Goal: Use online tool/utility: Utilize a website feature to perform a specific function

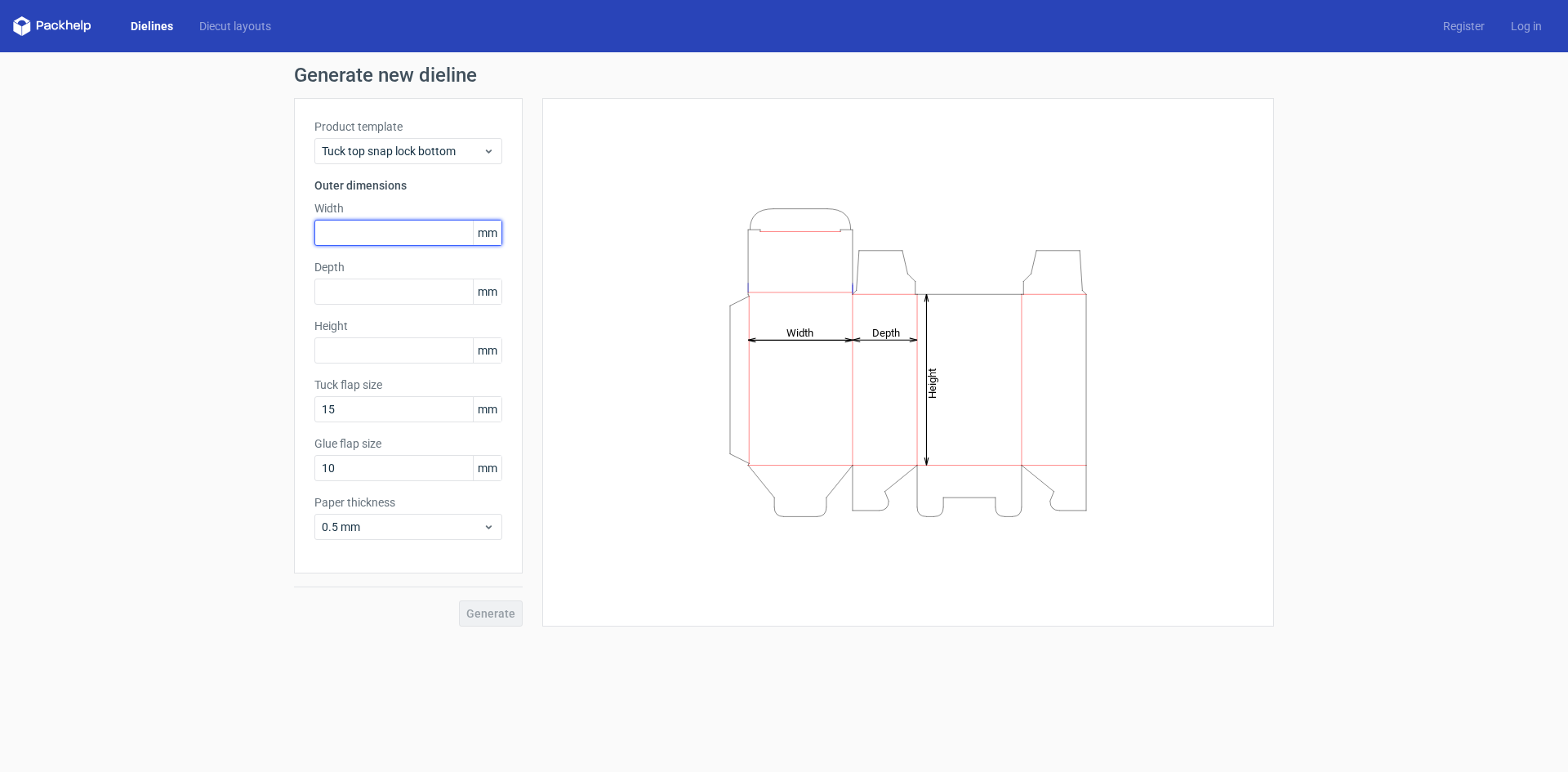
click at [402, 230] on input "text" at bounding box center [409, 233] width 188 height 26
click at [490, 233] on span "mm" at bounding box center [487, 233] width 29 height 25
click at [491, 235] on span "mm" at bounding box center [487, 233] width 29 height 25
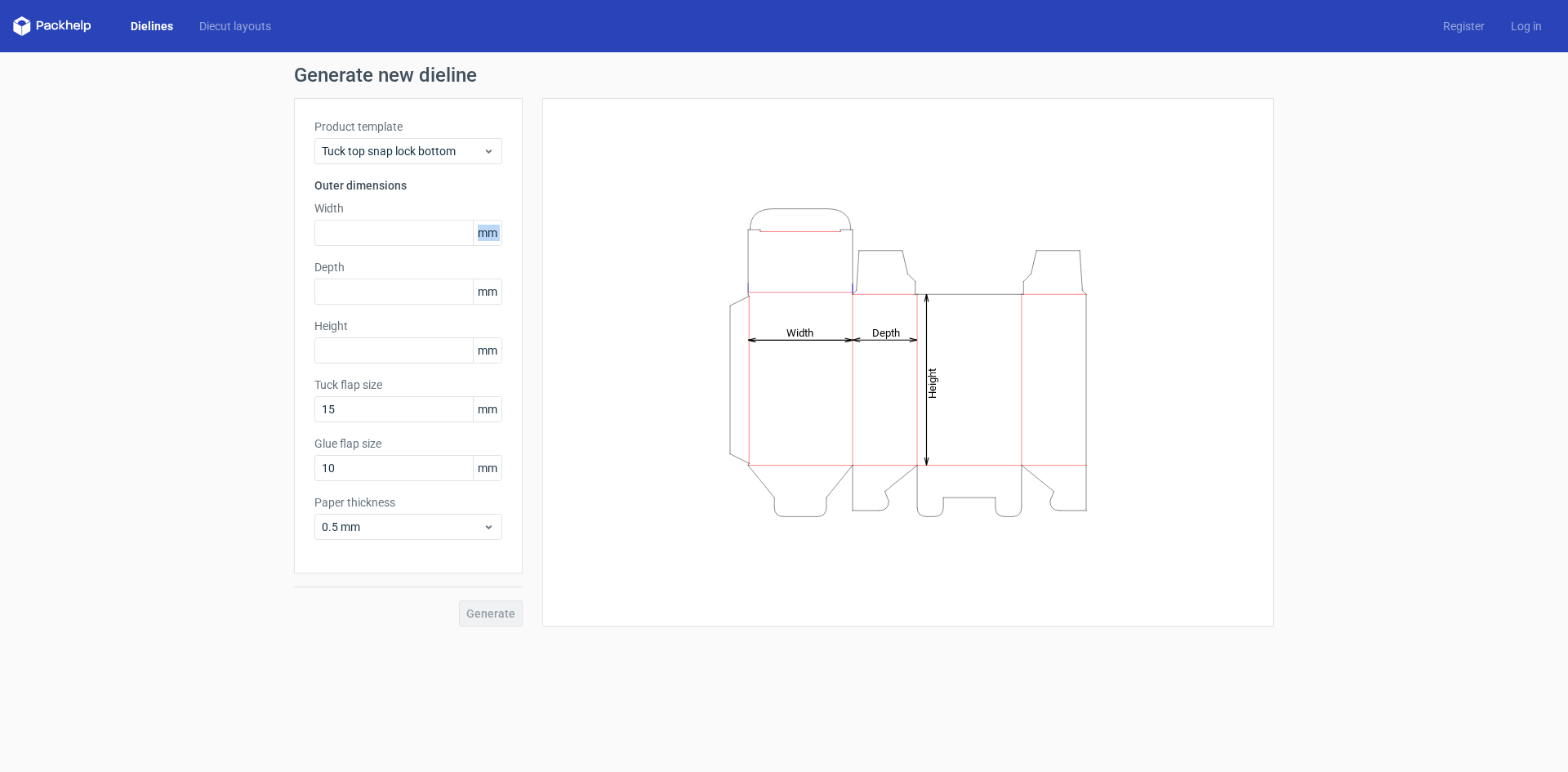
click at [491, 235] on span "mm" at bounding box center [487, 233] width 29 height 25
click at [488, 143] on div "Tuck top snap lock bottom" at bounding box center [409, 151] width 188 height 26
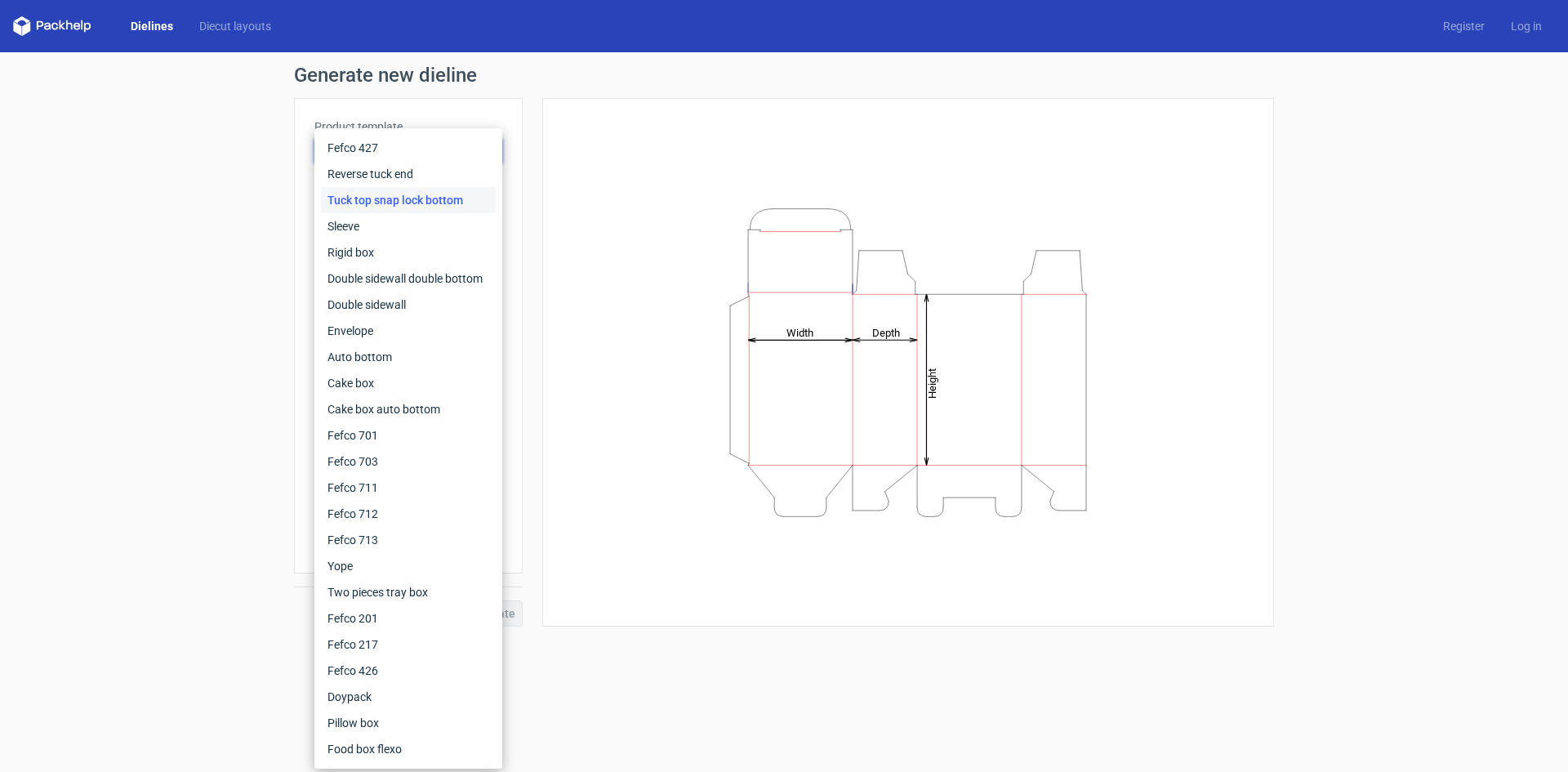
click at [571, 189] on div "Height Depth Width" at bounding box center [908, 362] width 691 height 487
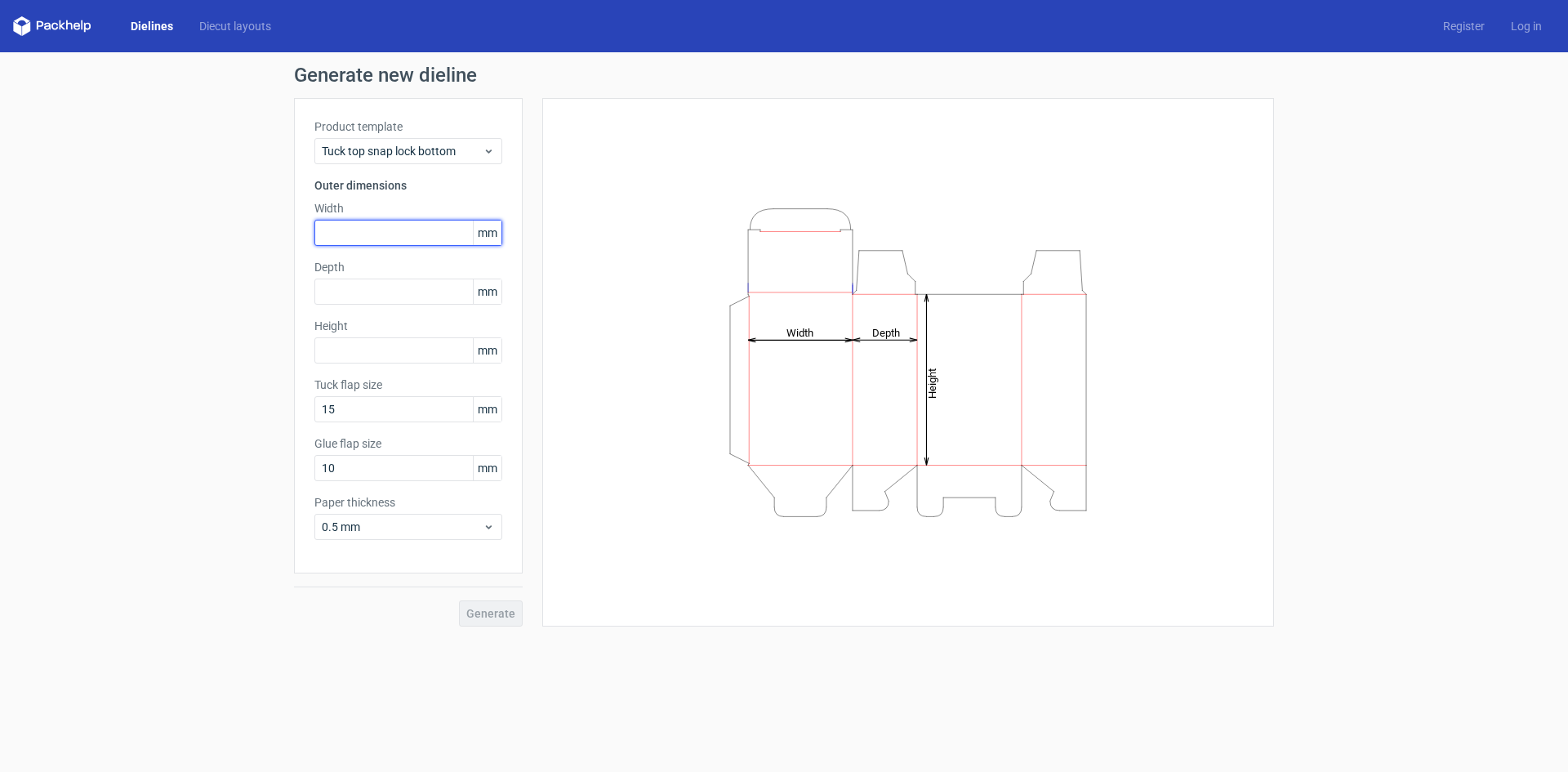
click at [332, 227] on input "text" at bounding box center [409, 233] width 188 height 26
type input "25"
click at [329, 289] on input "text" at bounding box center [409, 292] width 188 height 26
type input "12"
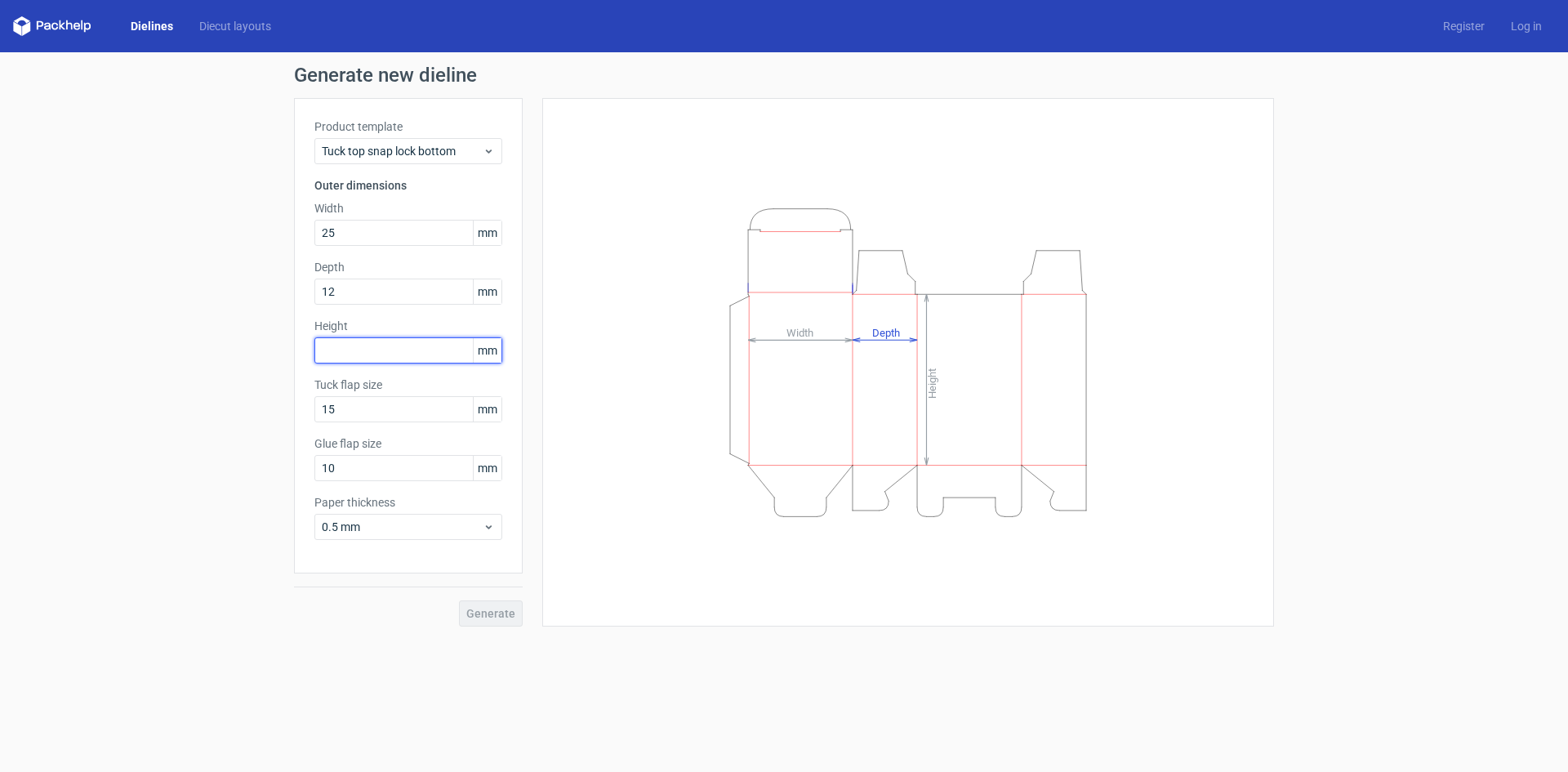
click at [369, 353] on div "Height mm" at bounding box center [409, 340] width 188 height 46
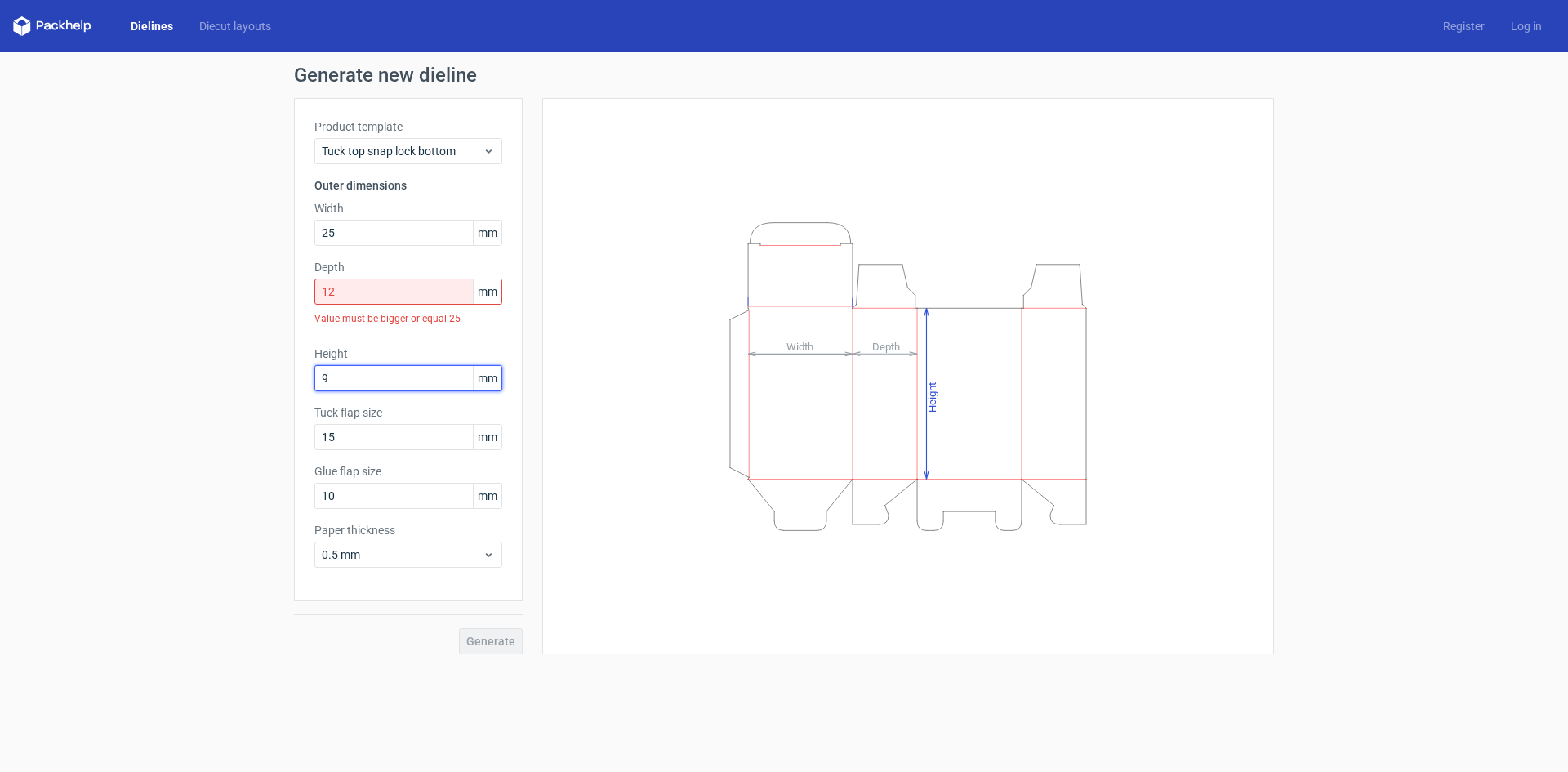
type input "9"
click at [359, 291] on input "12" at bounding box center [409, 292] width 188 height 26
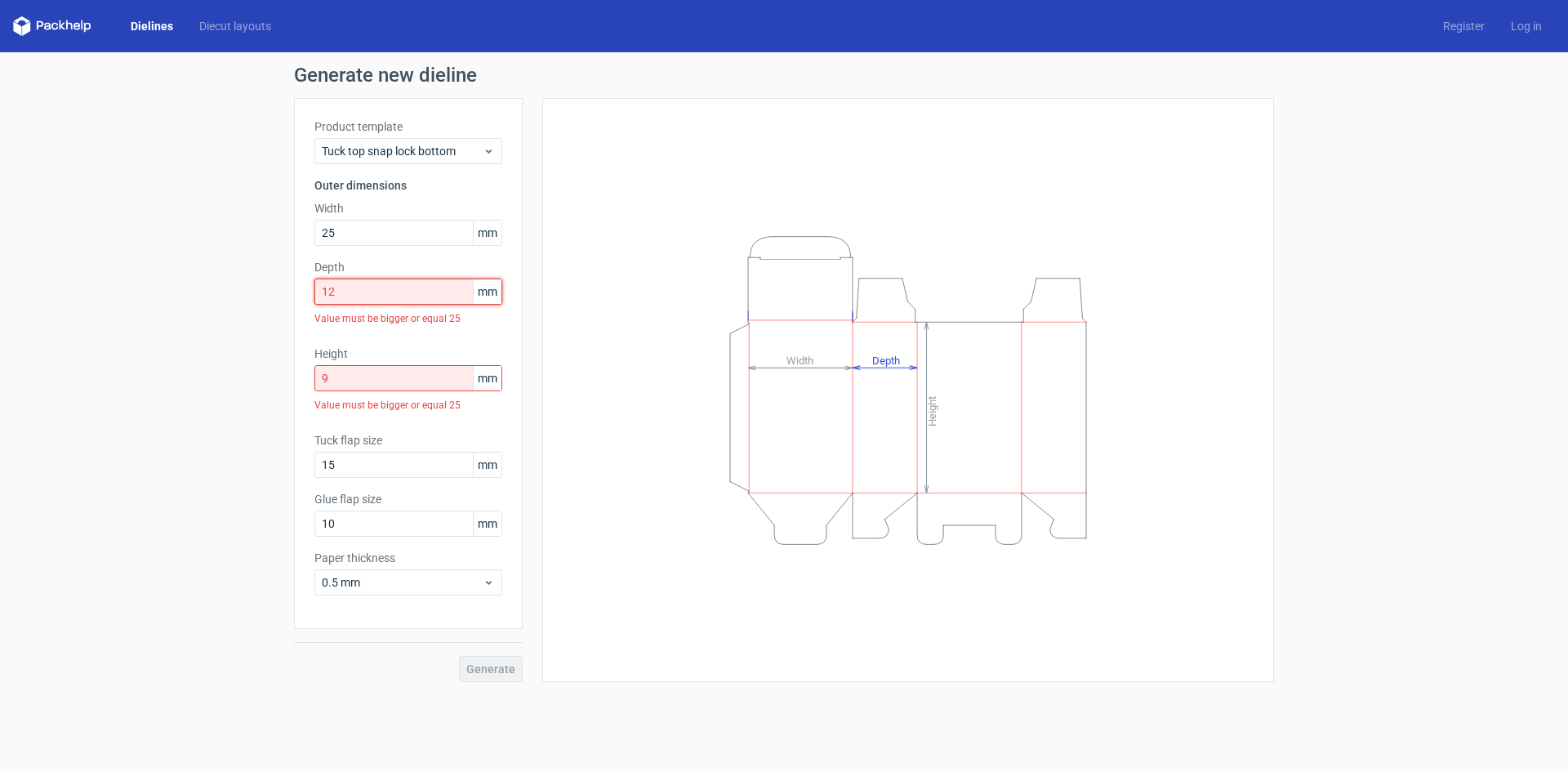
drag, startPoint x: 357, startPoint y: 291, endPoint x: 267, endPoint y: 300, distance: 90.4
click at [267, 300] on div "Generate new dieline Product template Tuck top snap lock bottom Outer dimension…" at bounding box center [784, 373] width 1568 height 643
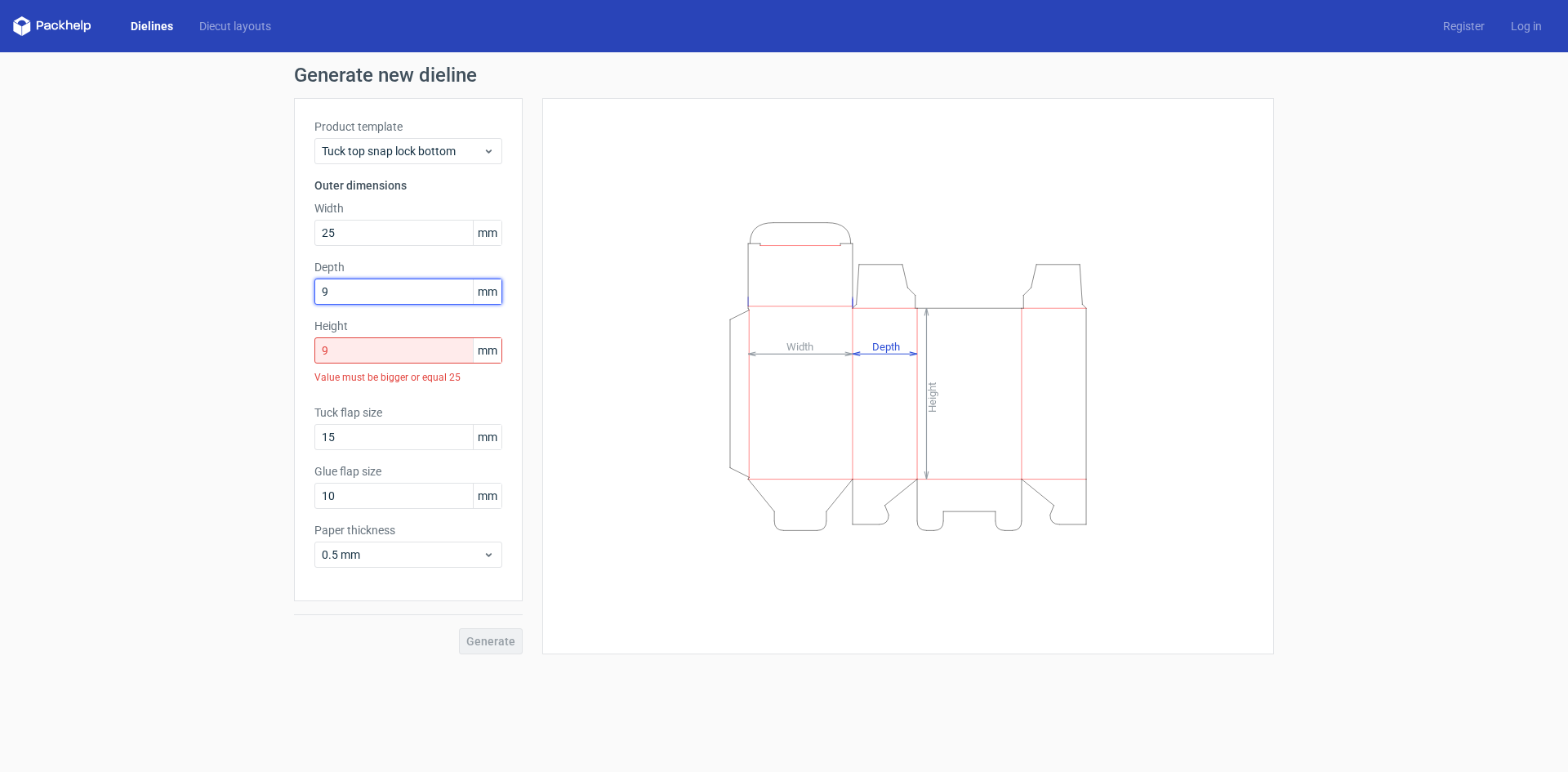
type input "9"
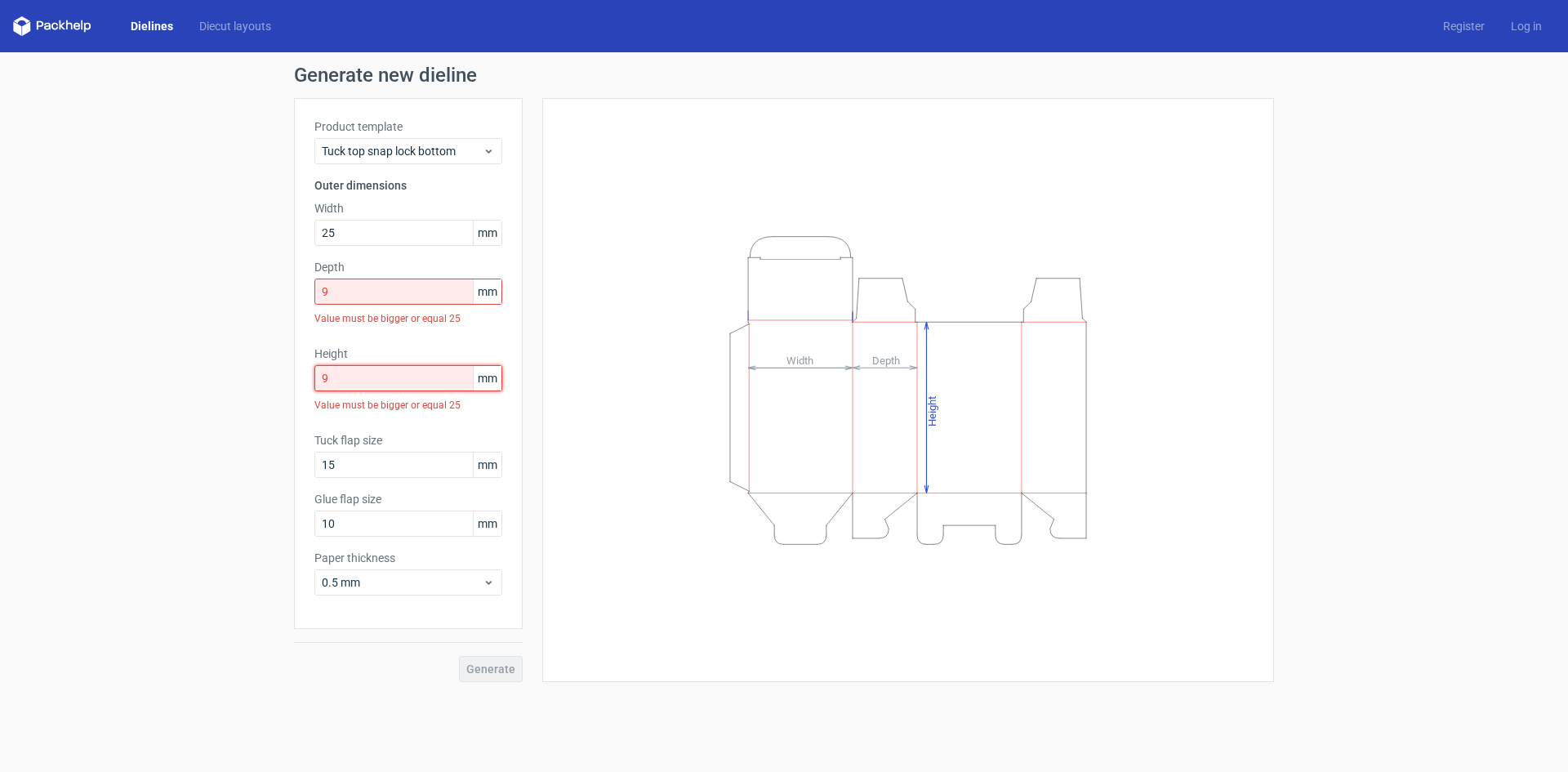
drag, startPoint x: 346, startPoint y: 350, endPoint x: 270, endPoint y: 361, distance: 76.8
click at [270, 361] on div "Generate new dieline Product template Tuck top snap lock bottom Outer dimension…" at bounding box center [784, 373] width 1568 height 643
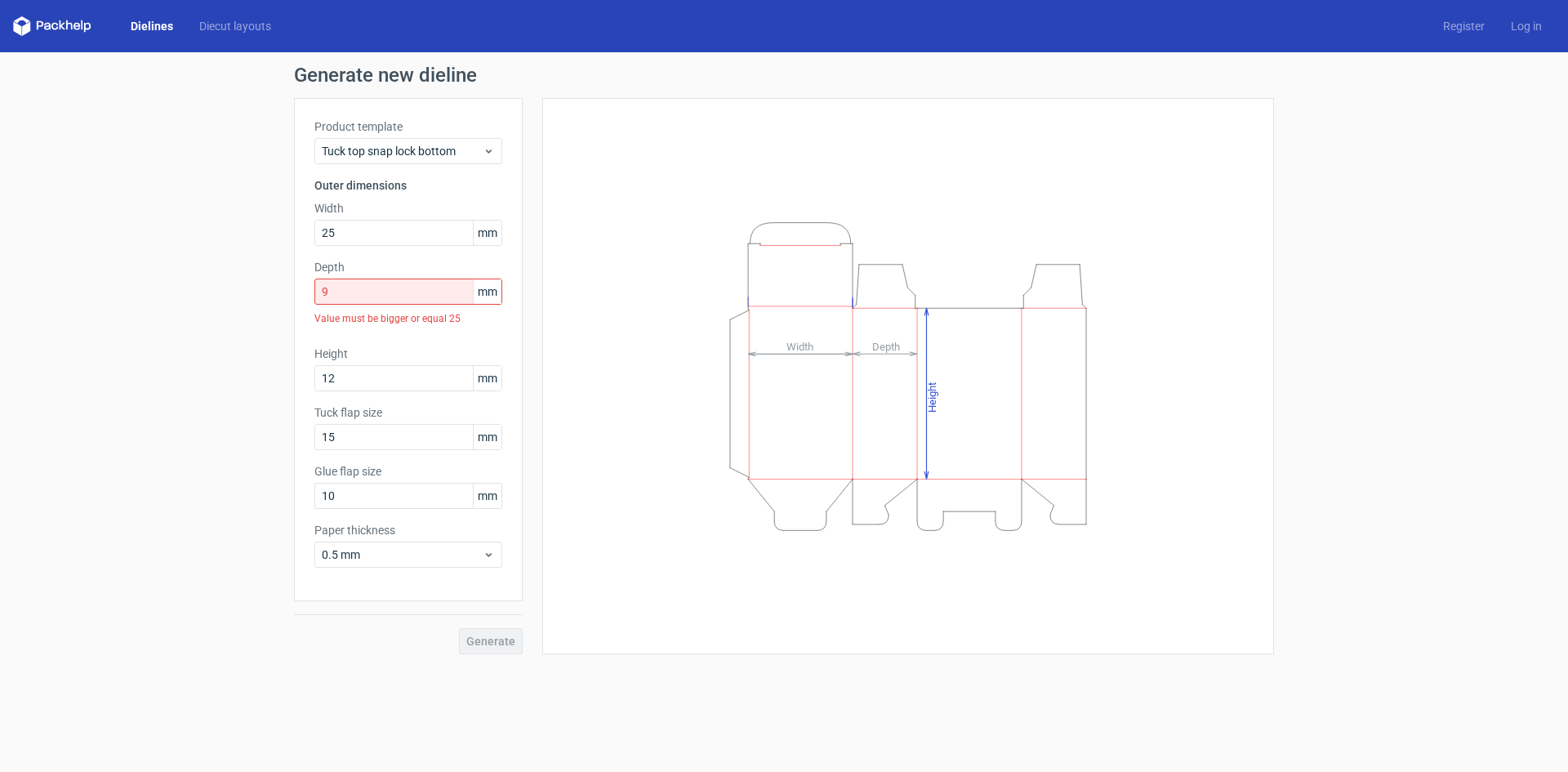
click at [601, 386] on div "Height Depth Width" at bounding box center [908, 376] width 691 height 515
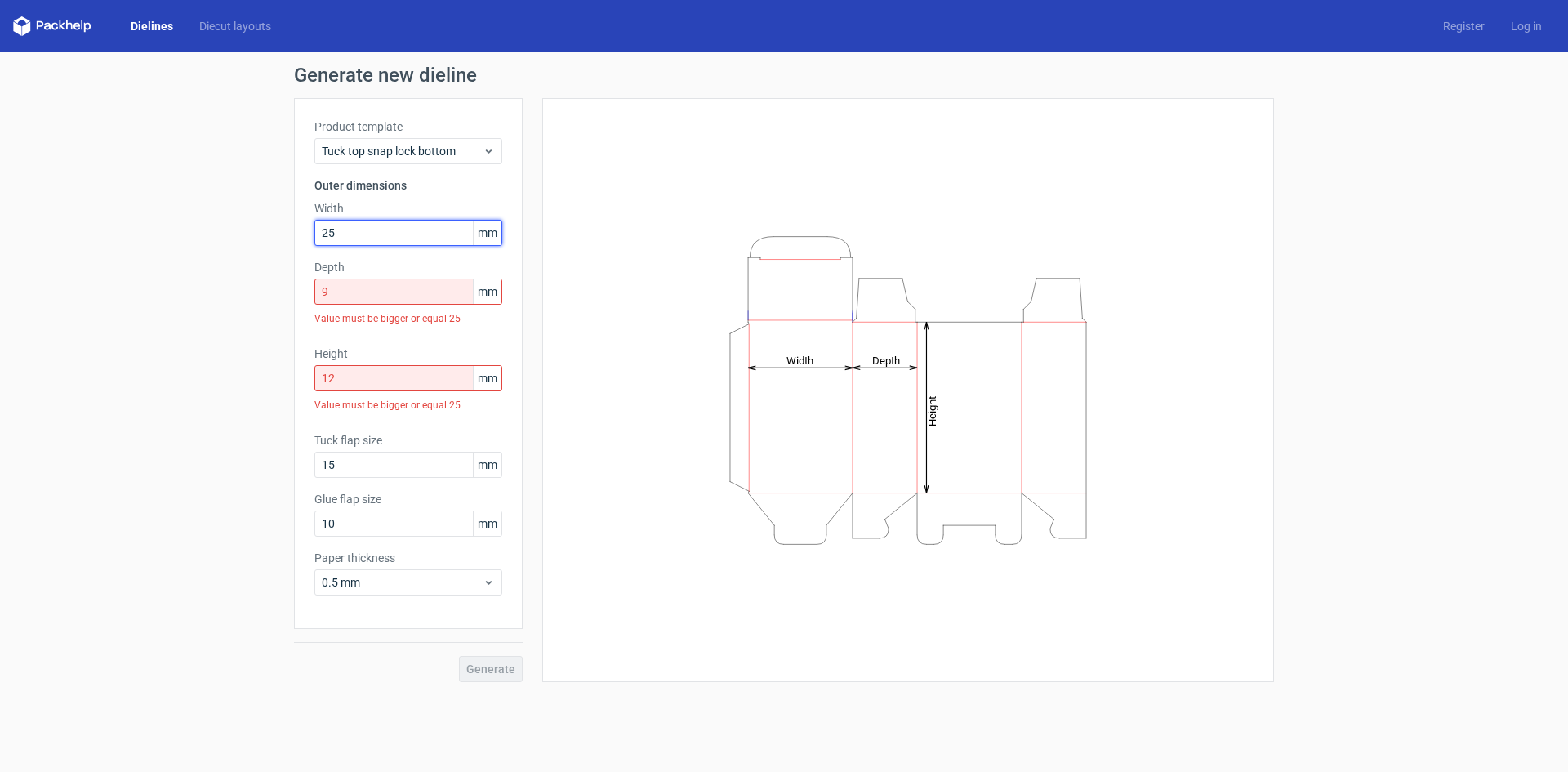
click at [355, 234] on input "25" at bounding box center [409, 233] width 188 height 26
drag, startPoint x: 342, startPoint y: 376, endPoint x: 265, endPoint y: 376, distance: 77.0
click at [265, 376] on div "Generate new dieline Product template Tuck top snap lock bottom Outer dimension…" at bounding box center [784, 373] width 1568 height 643
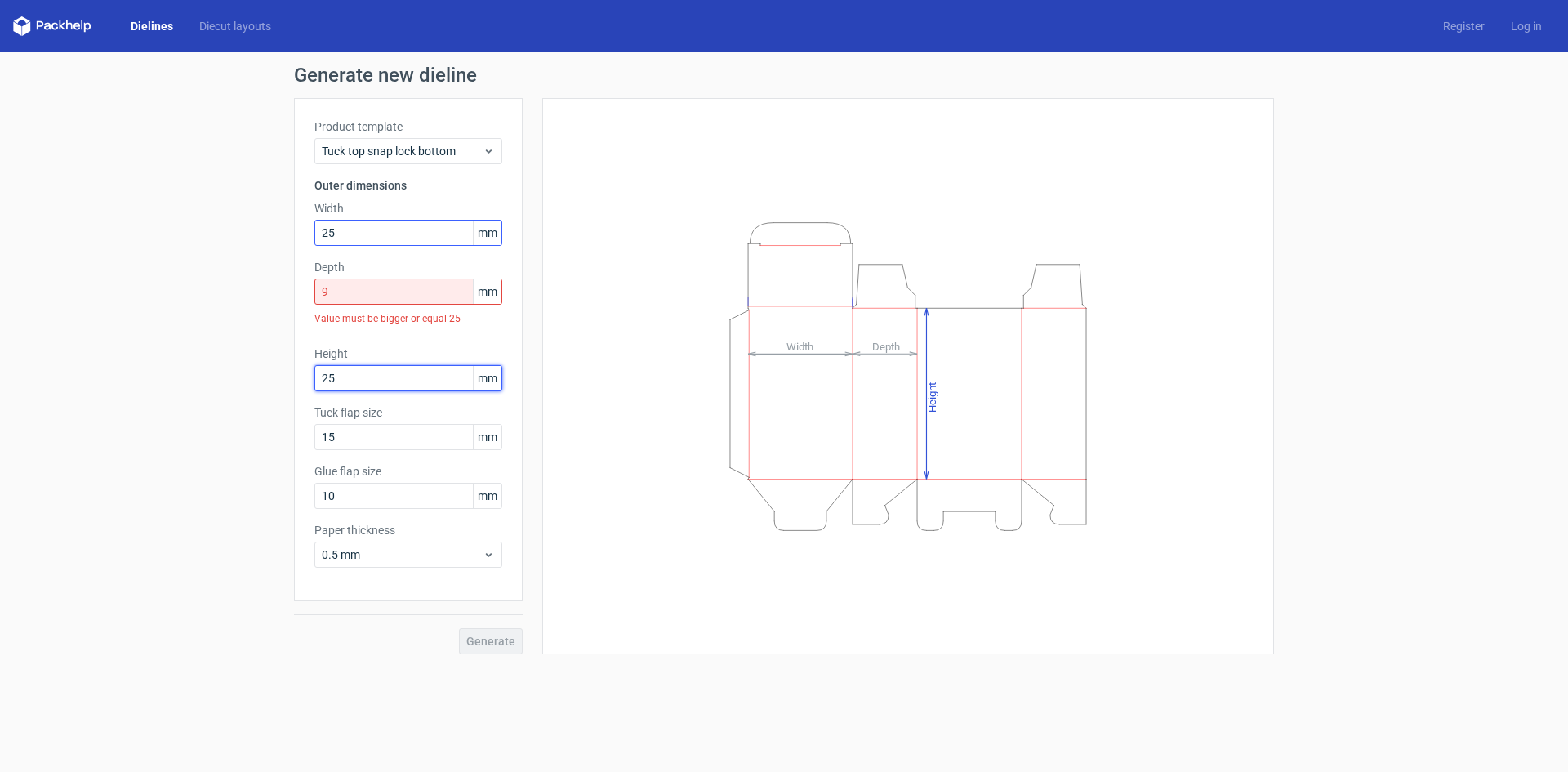
type input "25"
drag, startPoint x: 349, startPoint y: 232, endPoint x: 196, endPoint y: 238, distance: 153.1
click at [200, 237] on div "Generate new dieline Product template Tuck top snap lock bottom Outer dimension…" at bounding box center [784, 359] width 1568 height 615
type input "12"
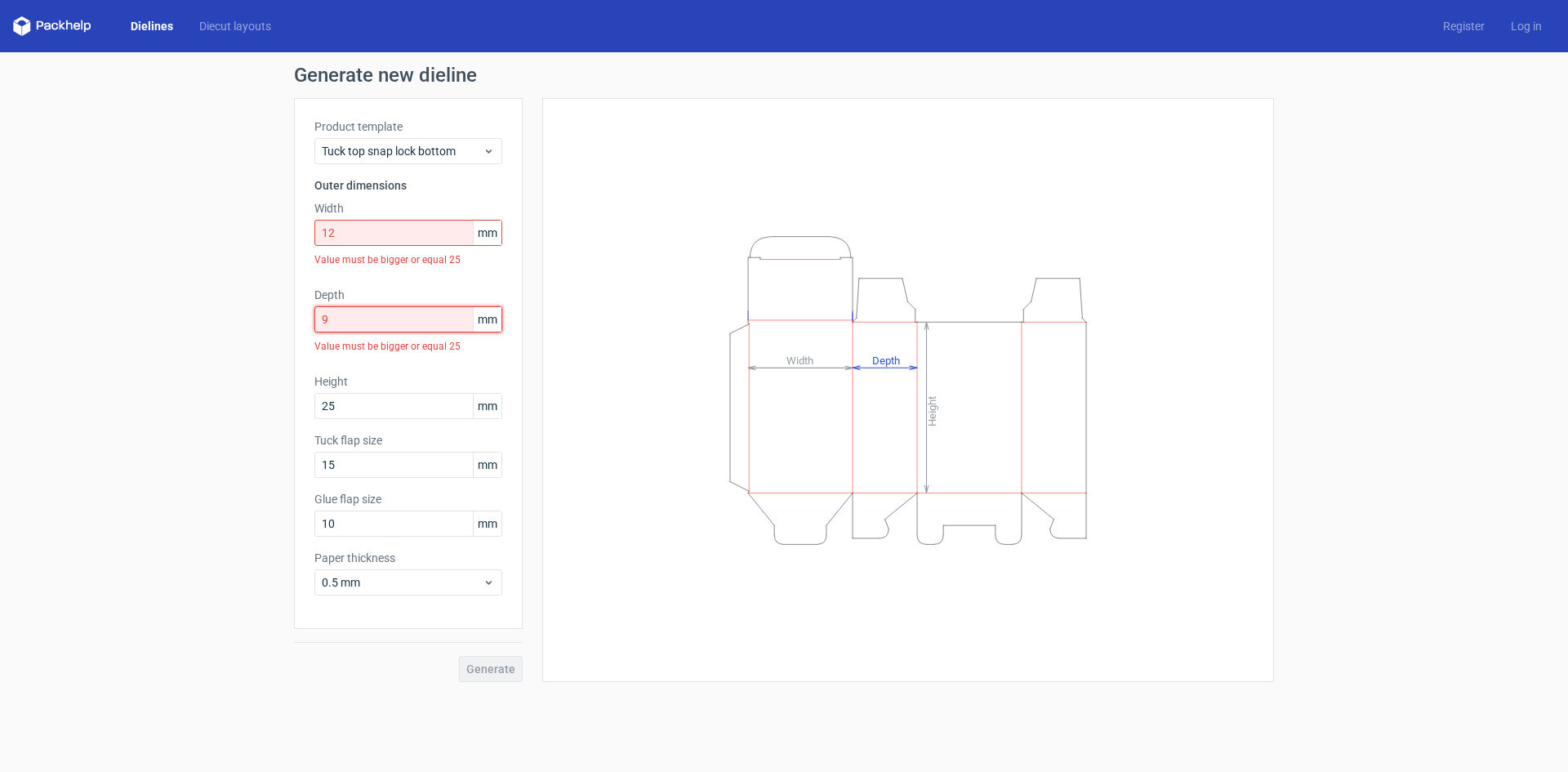
drag, startPoint x: 332, startPoint y: 291, endPoint x: 295, endPoint y: 291, distance: 37.0
click at [296, 291] on div "Product template Tuck top snap lock bottom Outer dimensions Width 12 mm Value m…" at bounding box center [408, 363] width 229 height 531
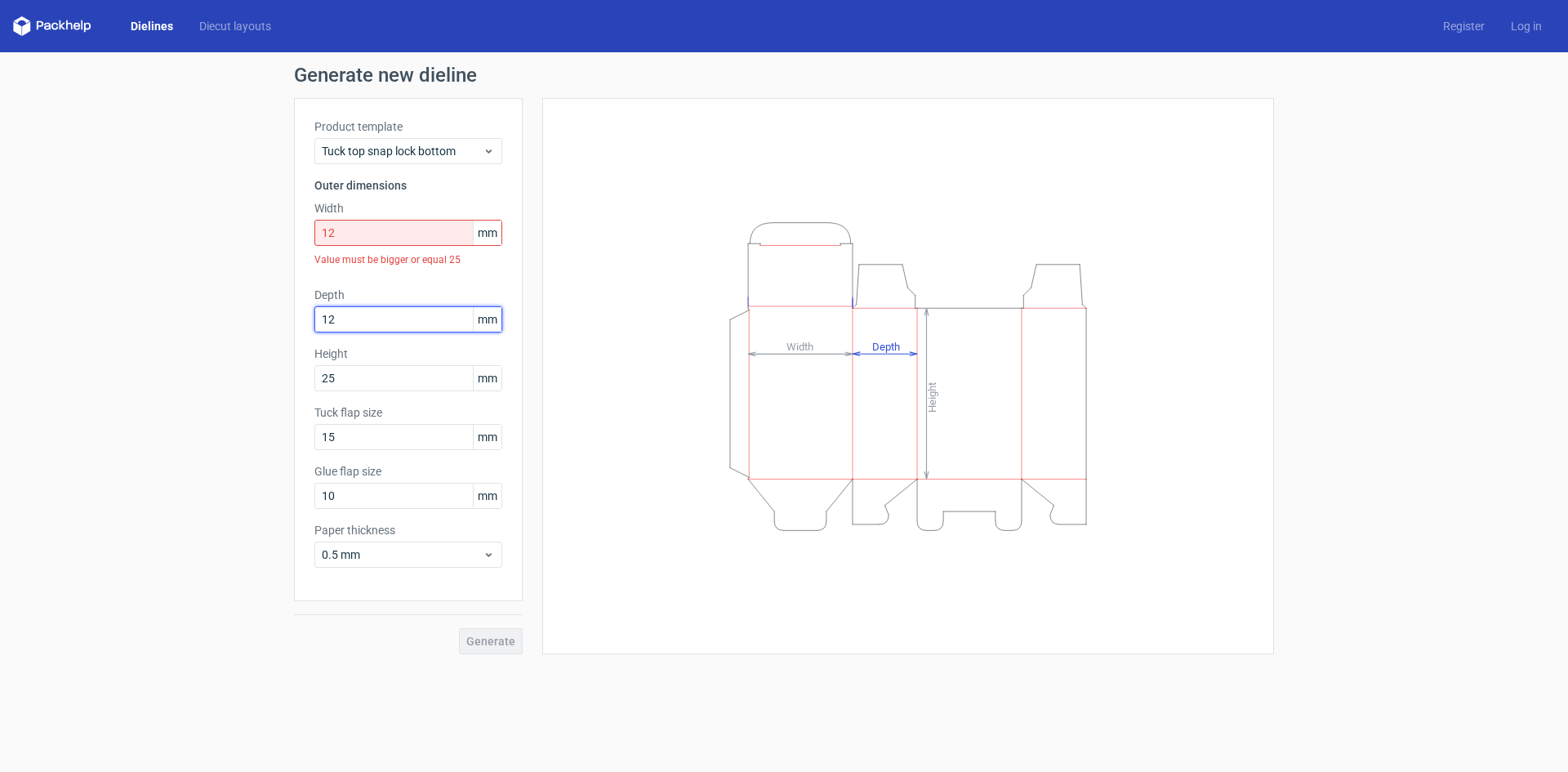
type input "12"
click at [337, 228] on input "12" at bounding box center [409, 233] width 188 height 26
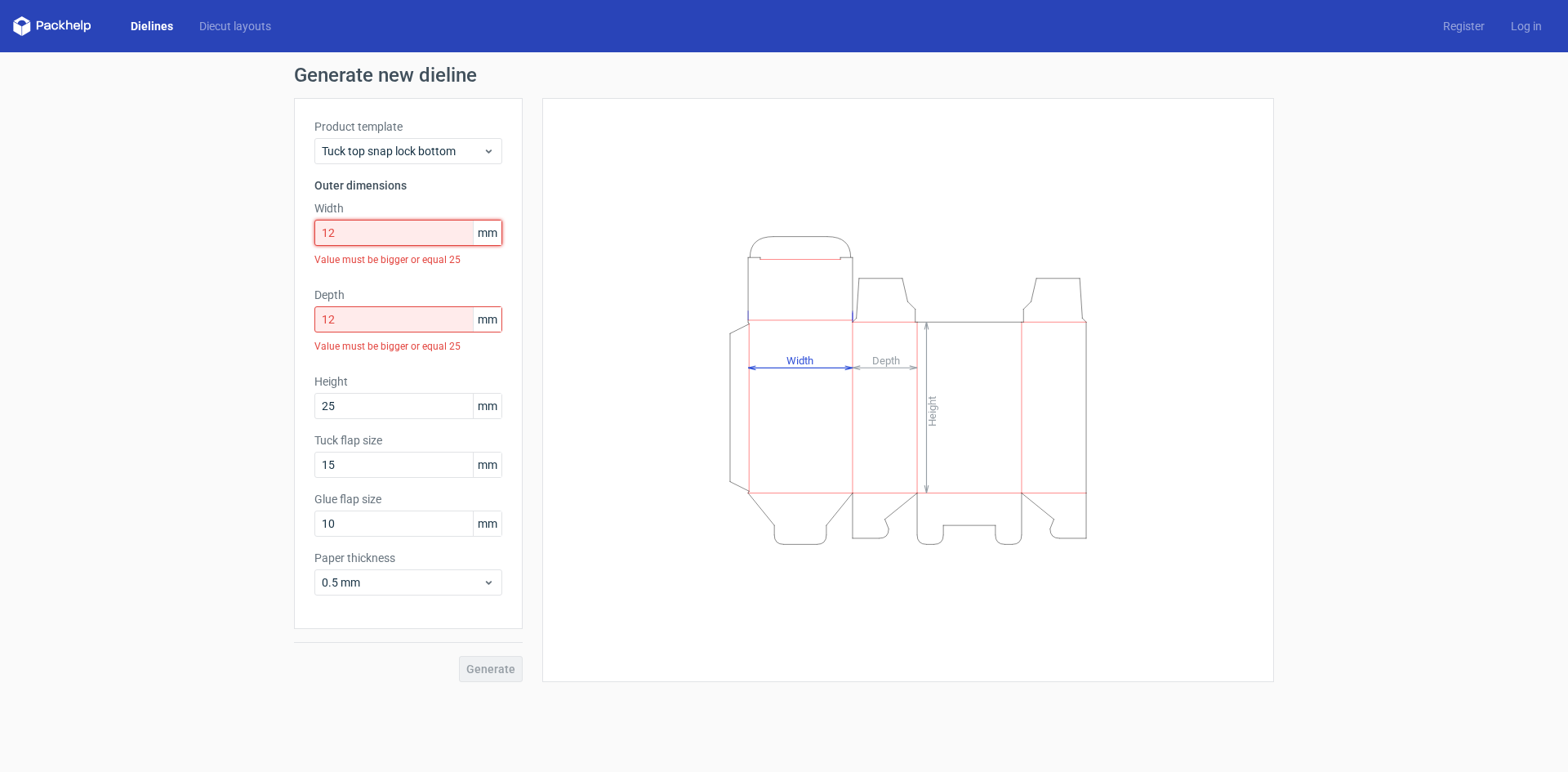
drag, startPoint x: 343, startPoint y: 228, endPoint x: 237, endPoint y: 228, distance: 106.0
click at [241, 228] on div "Generate new dieline Product template Tuck top snap lock bottom Outer dimension…" at bounding box center [784, 373] width 1568 height 643
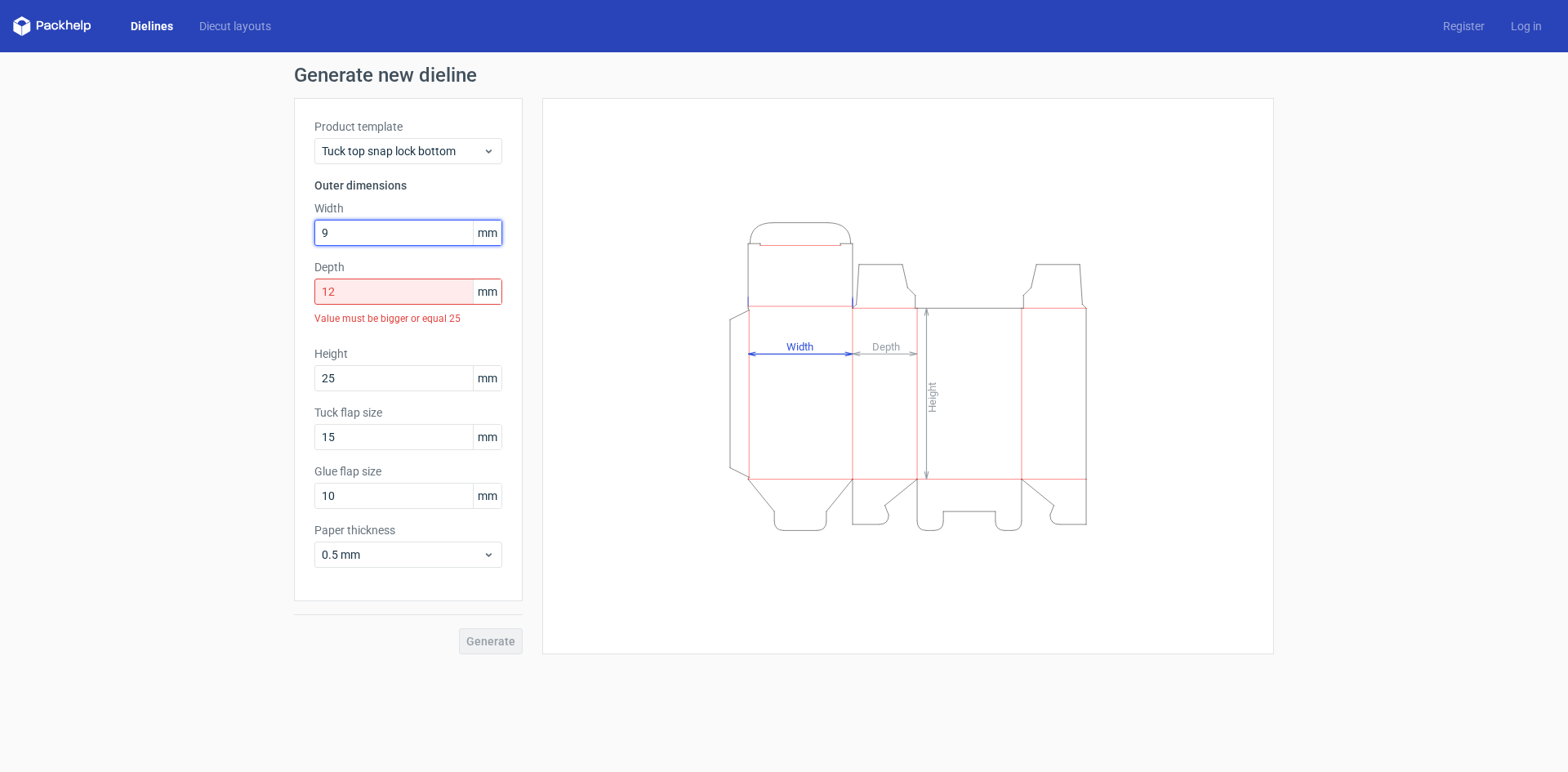
type input "9"
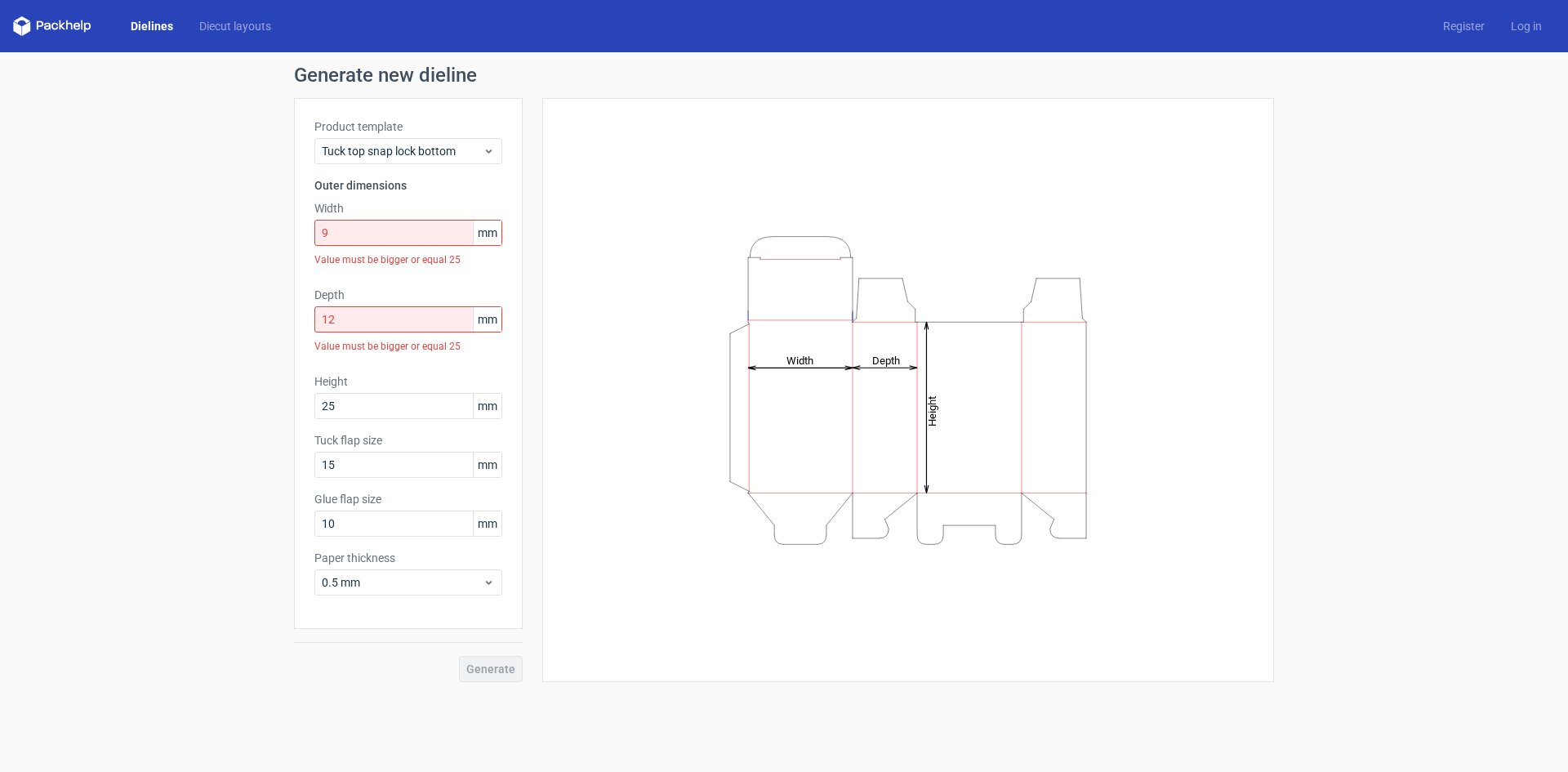
click at [519, 235] on div "Product template Tuck top snap lock bottom Outer dimensions Width 9 mm Value mu…" at bounding box center [408, 363] width 229 height 531
click at [336, 327] on input "12" at bounding box center [409, 319] width 188 height 26
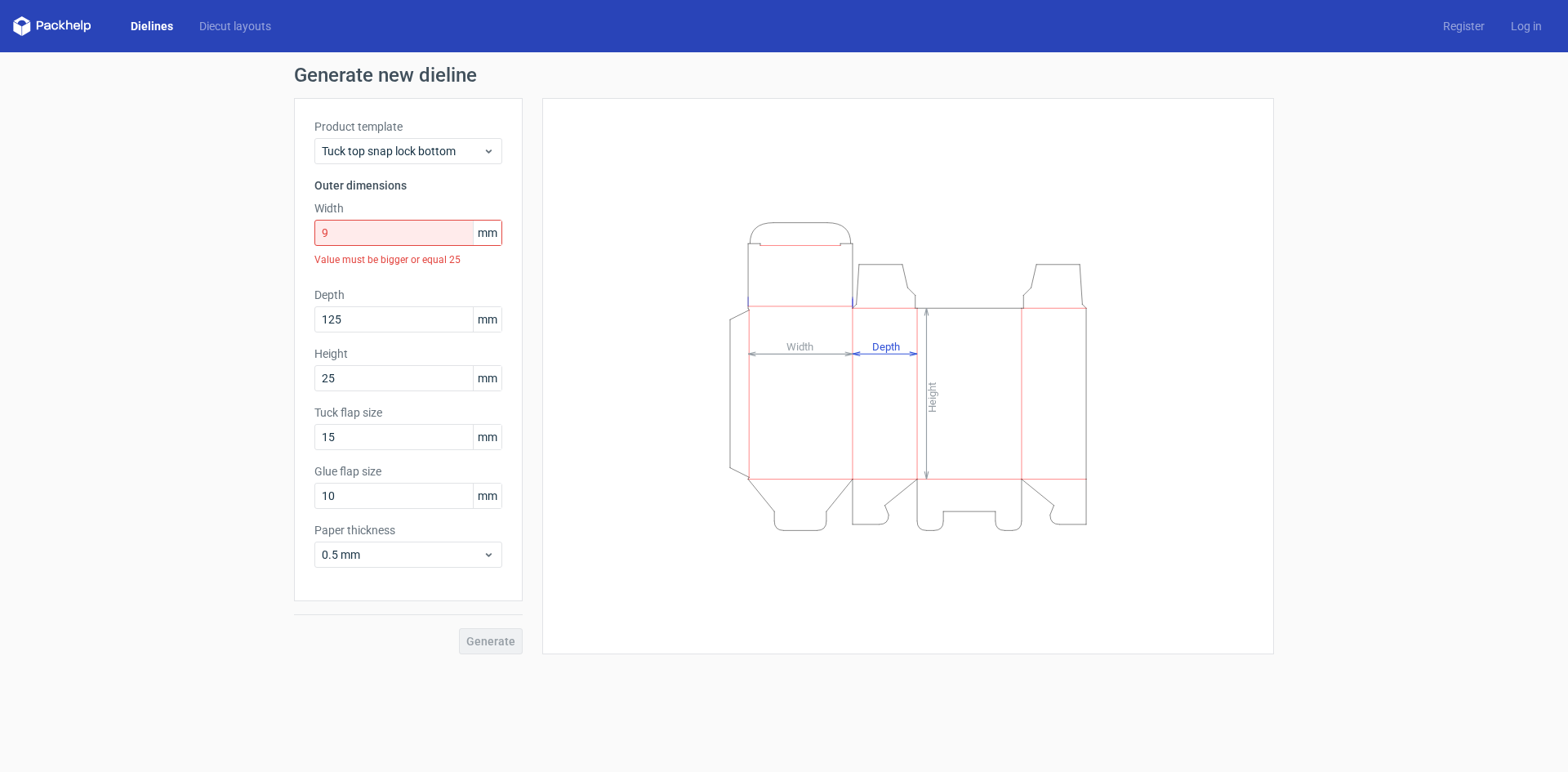
click at [584, 317] on div "Height Depth Width" at bounding box center [908, 376] width 691 height 515
click at [352, 323] on input "125" at bounding box center [409, 319] width 188 height 26
drag, startPoint x: 356, startPoint y: 317, endPoint x: 250, endPoint y: 328, distance: 106.6
click at [252, 328] on div "Generate new dieline Product template Tuck top snap lock bottom Outer dimension…" at bounding box center [784, 359] width 1568 height 615
type input "9"
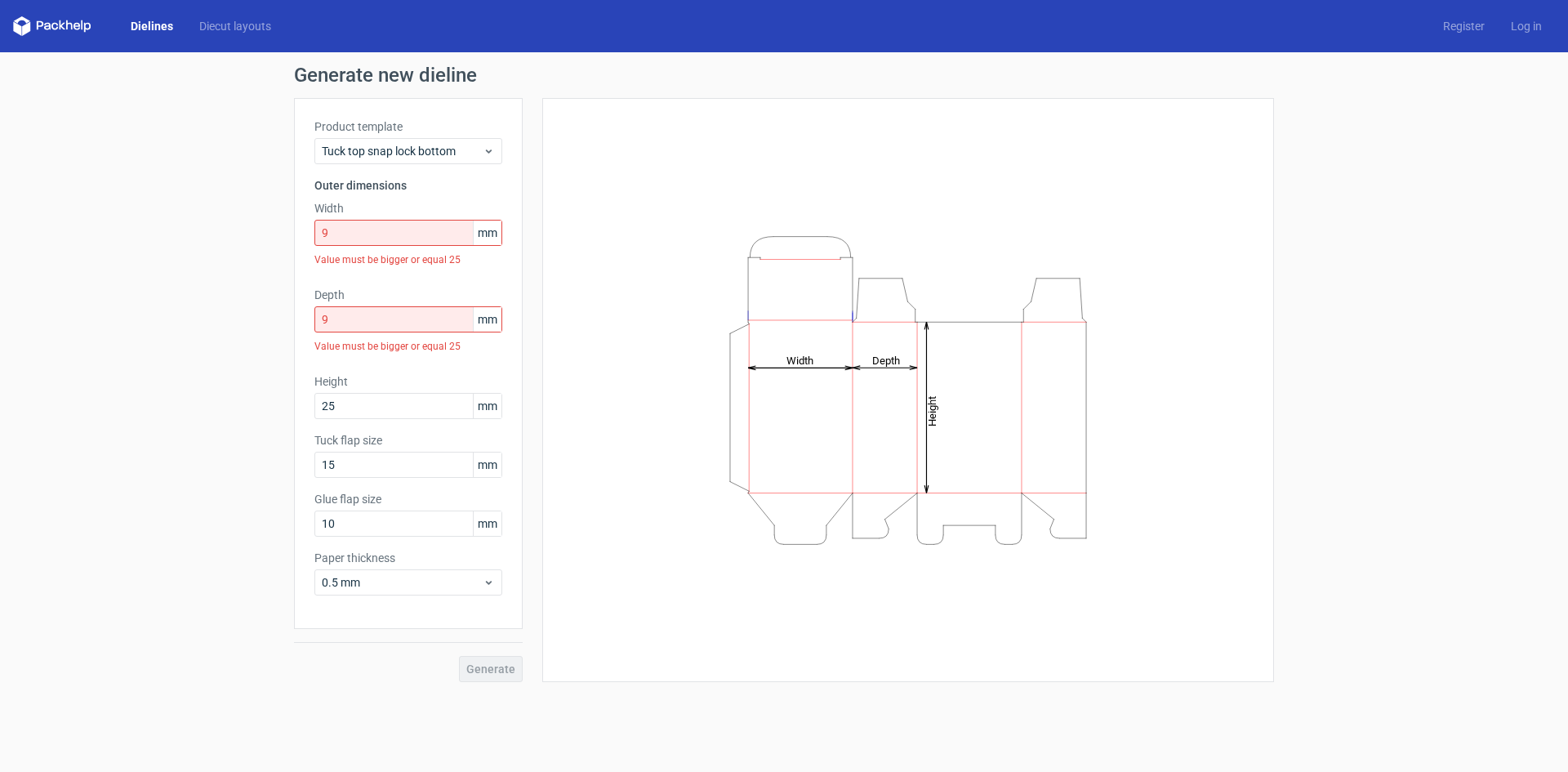
click at [557, 359] on div "Height Depth Width" at bounding box center [908, 390] width 732 height 584
click at [344, 232] on input "9" at bounding box center [409, 233] width 188 height 26
drag, startPoint x: 342, startPoint y: 232, endPoint x: 230, endPoint y: 232, distance: 112.0
click at [237, 232] on div "Generate new dieline Product template Tuck top snap lock bottom Outer dimension…" at bounding box center [784, 373] width 1568 height 643
click at [551, 232] on div "Height Depth Width" at bounding box center [908, 390] width 732 height 584
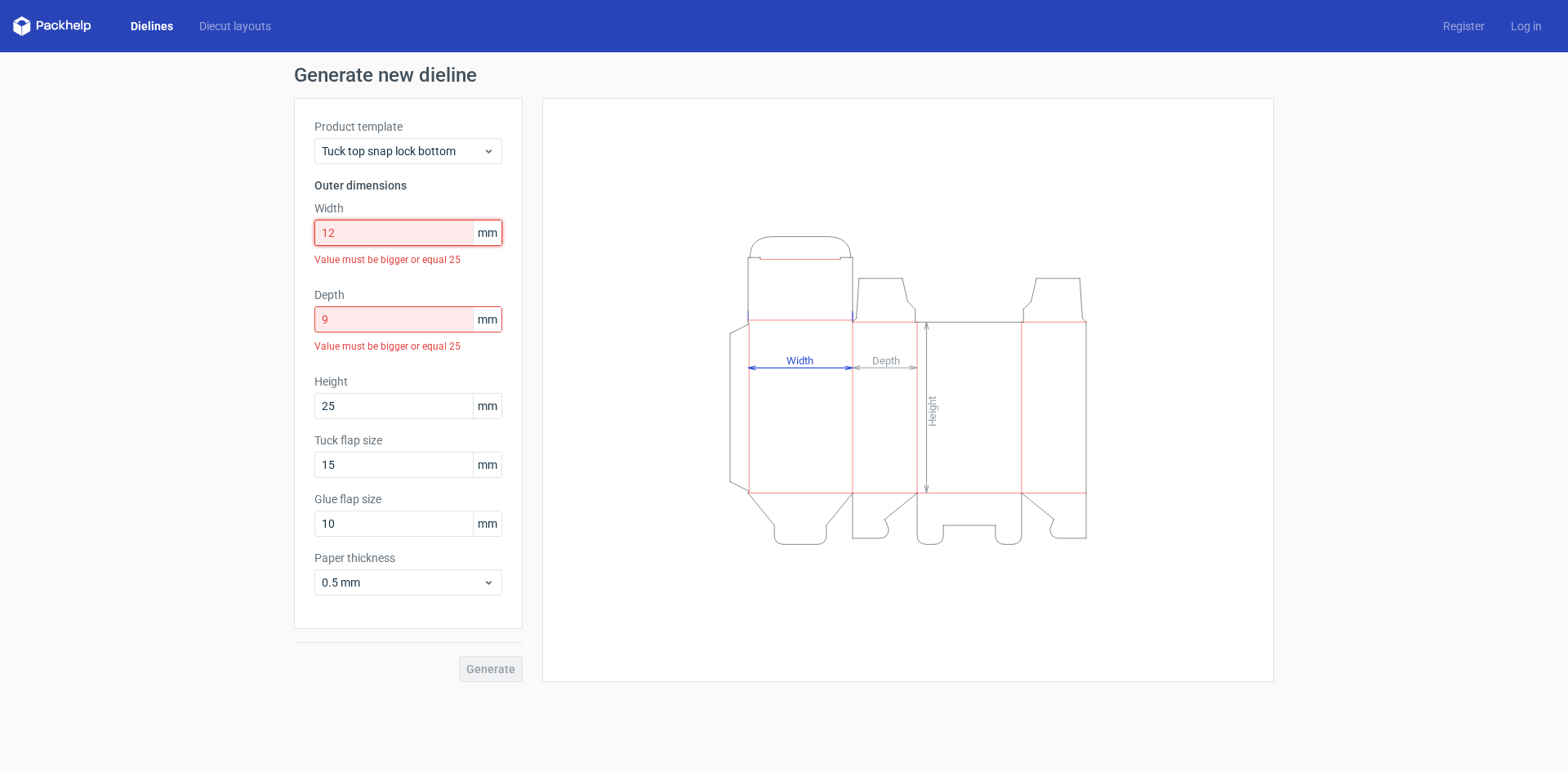
drag, startPoint x: 354, startPoint y: 235, endPoint x: 301, endPoint y: 229, distance: 53.3
click at [301, 229] on div "Product template Tuck top snap lock bottom Outer dimensions Width 12 mm Value m…" at bounding box center [408, 363] width 229 height 531
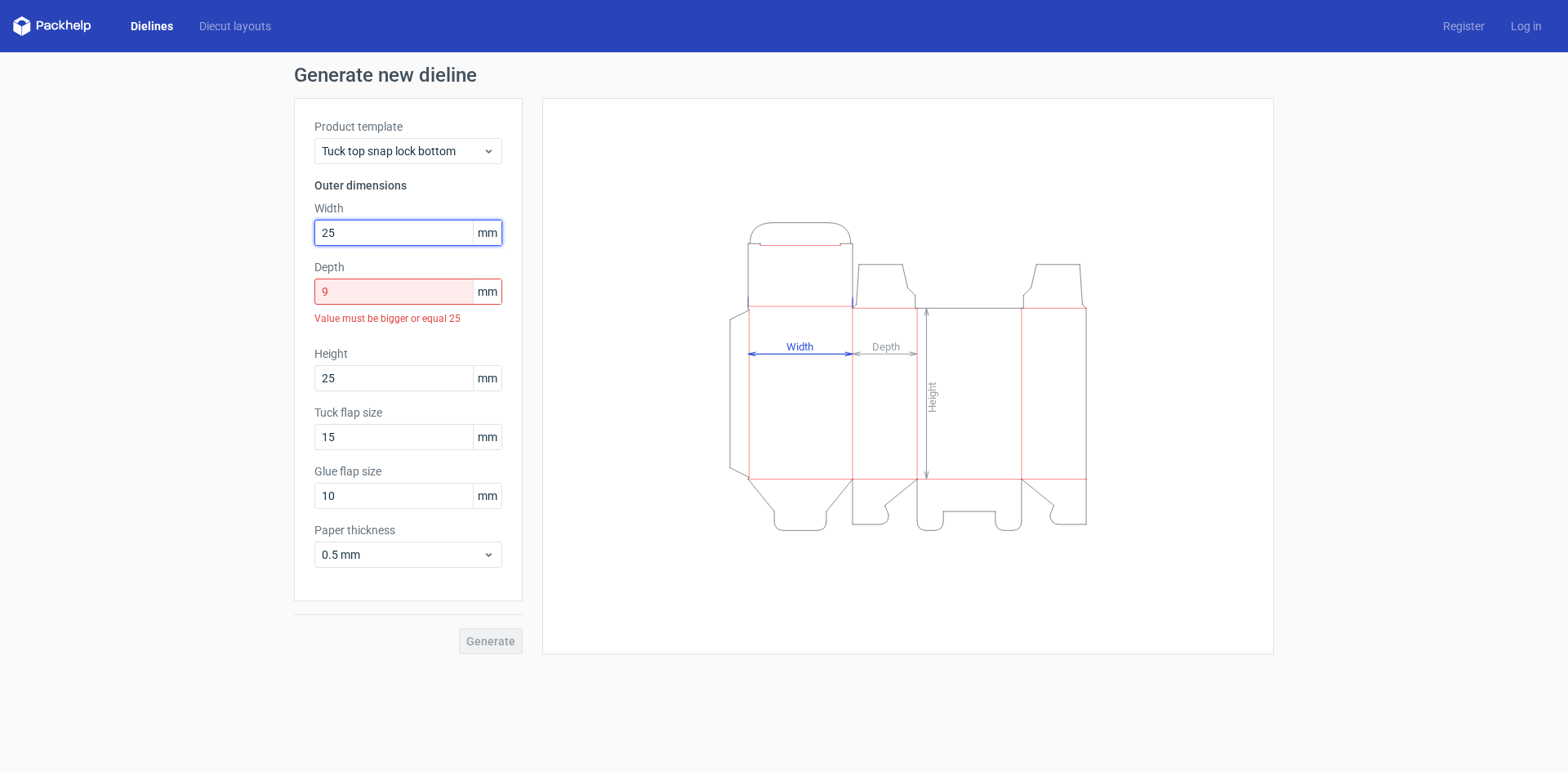
type input "25"
click at [613, 259] on div "Height Depth Width" at bounding box center [908, 376] width 691 height 515
click at [404, 290] on input "9" at bounding box center [409, 292] width 188 height 26
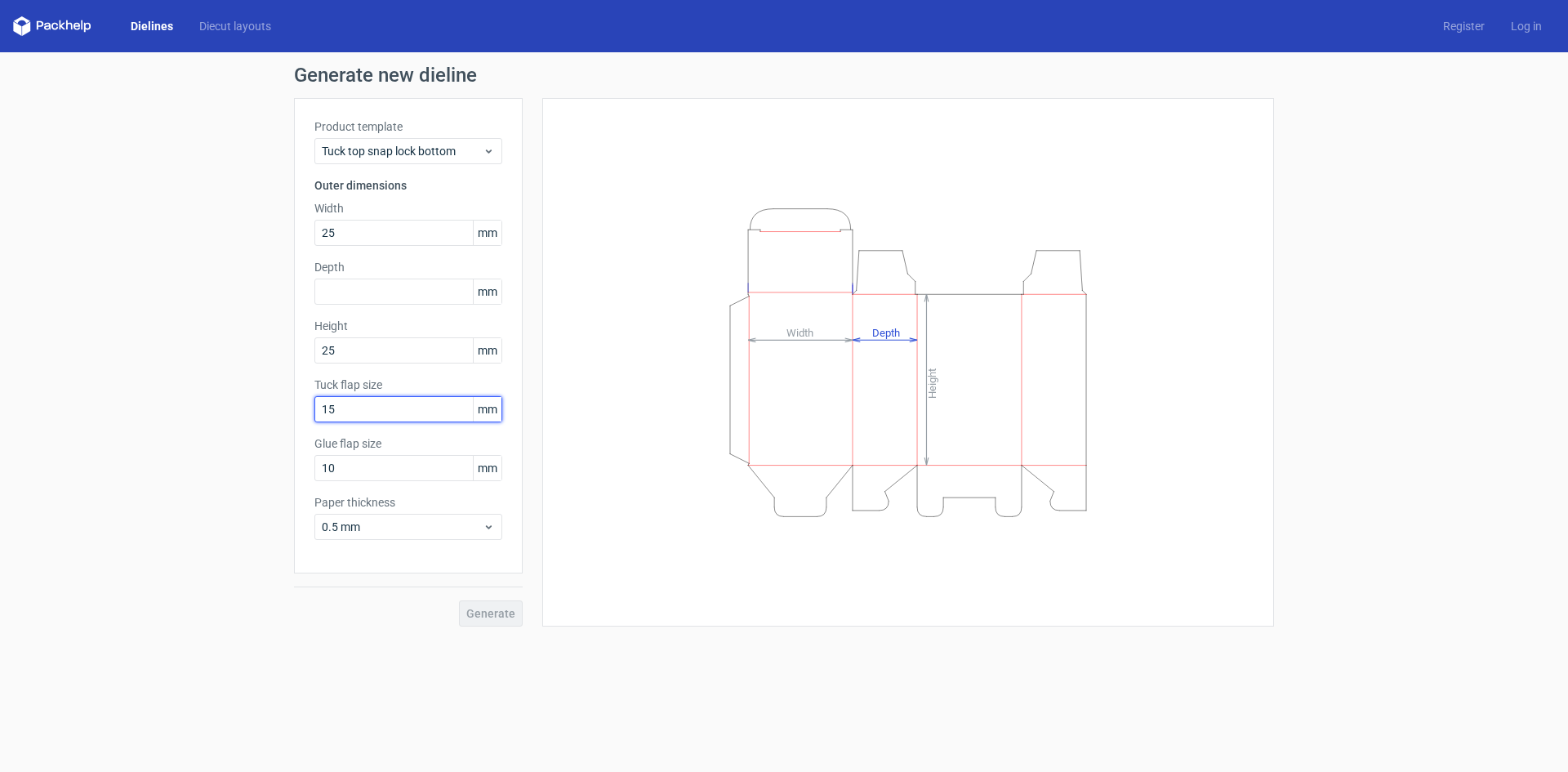
click at [387, 410] on input "15" at bounding box center [409, 409] width 188 height 26
click at [476, 612] on div "Generate" at bounding box center [408, 600] width 229 height 53
click at [627, 576] on div "Height Depth Width" at bounding box center [908, 362] width 691 height 487
click at [381, 298] on input "text" at bounding box center [409, 292] width 188 height 26
type input "25"
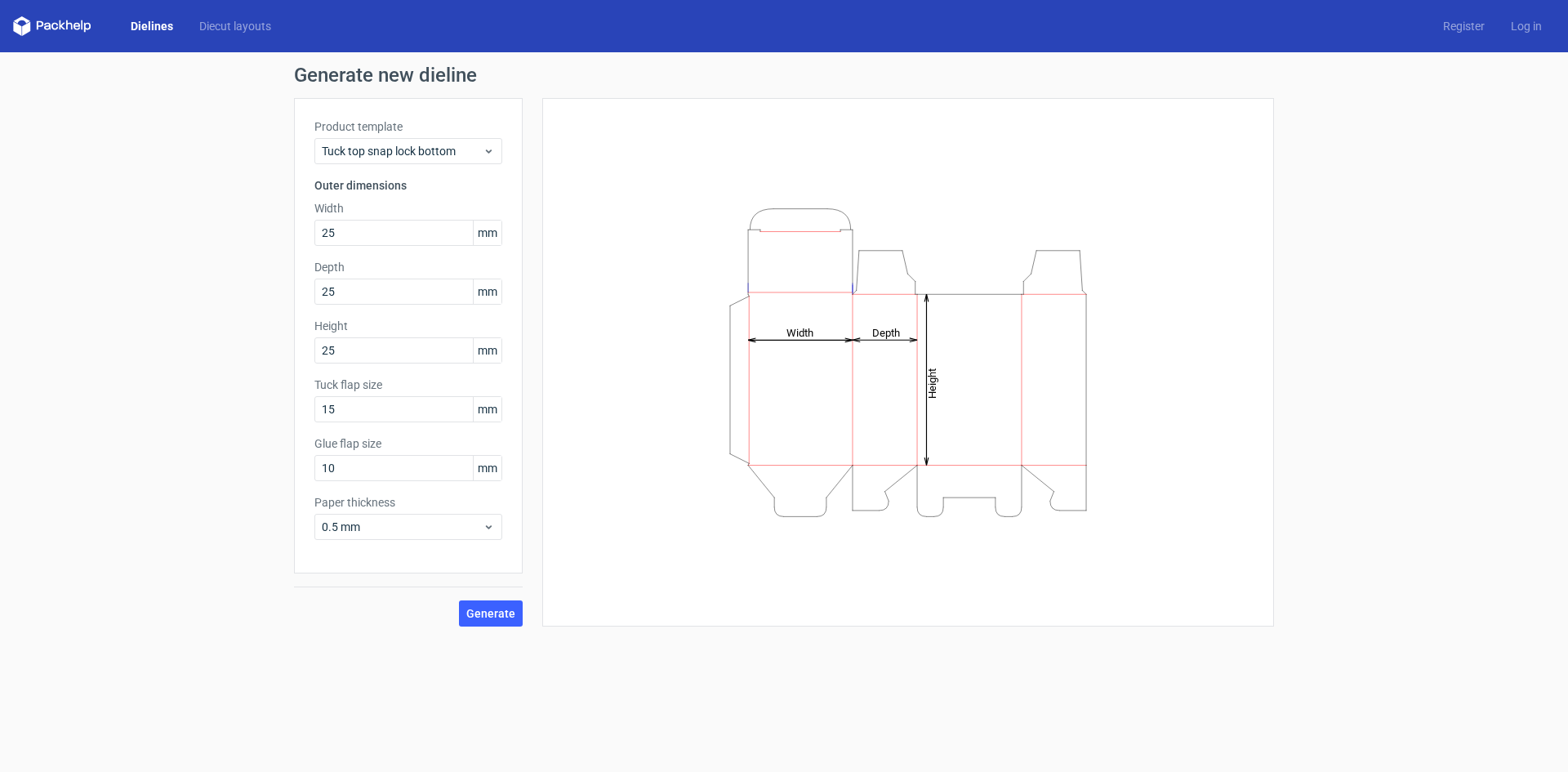
click at [602, 409] on div "Height Depth Width" at bounding box center [908, 362] width 691 height 487
click at [463, 154] on span "Tuck top snap lock bottom" at bounding box center [402, 151] width 161 height 17
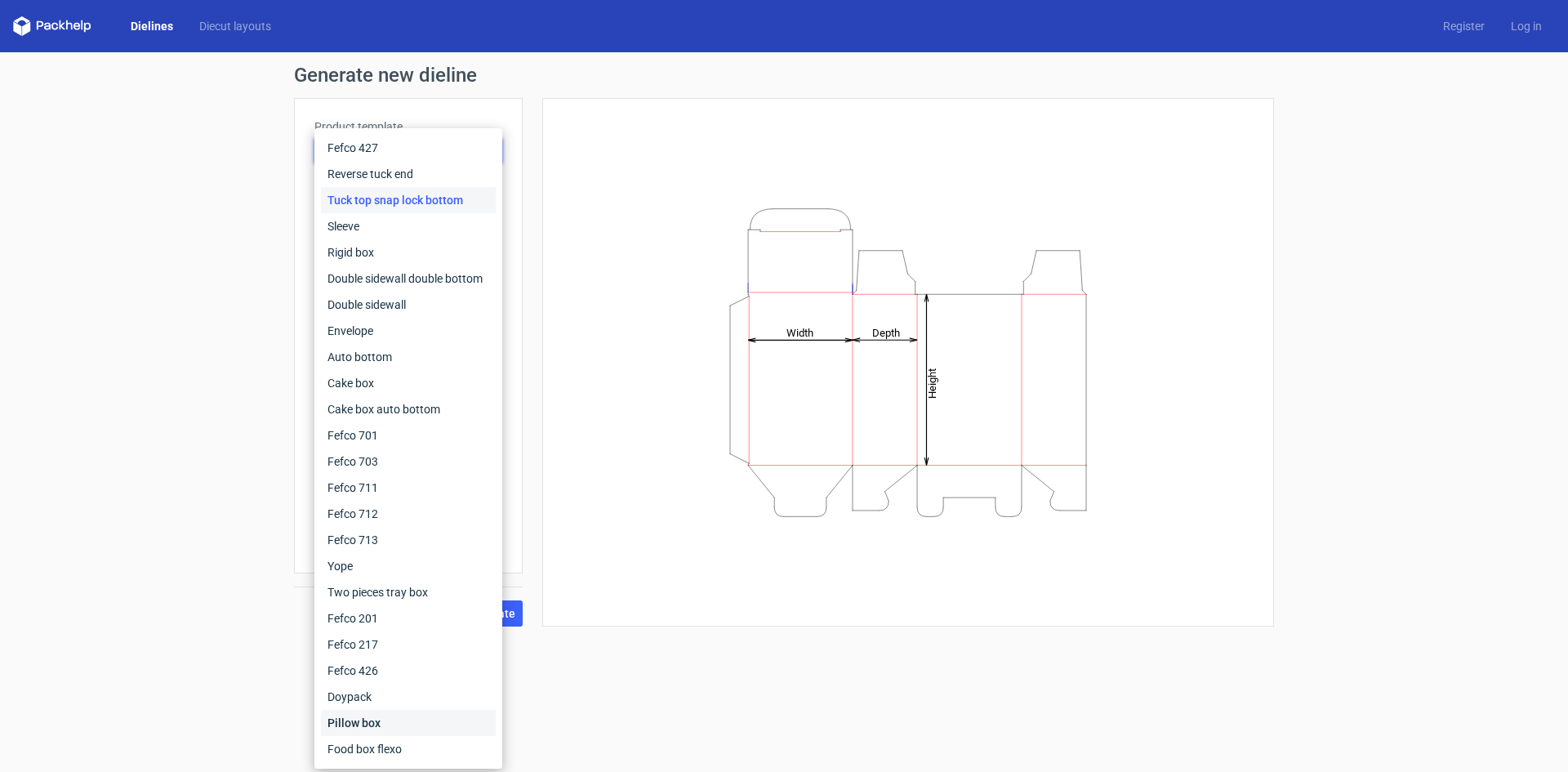
click at [398, 718] on div "Pillow box" at bounding box center [408, 723] width 175 height 26
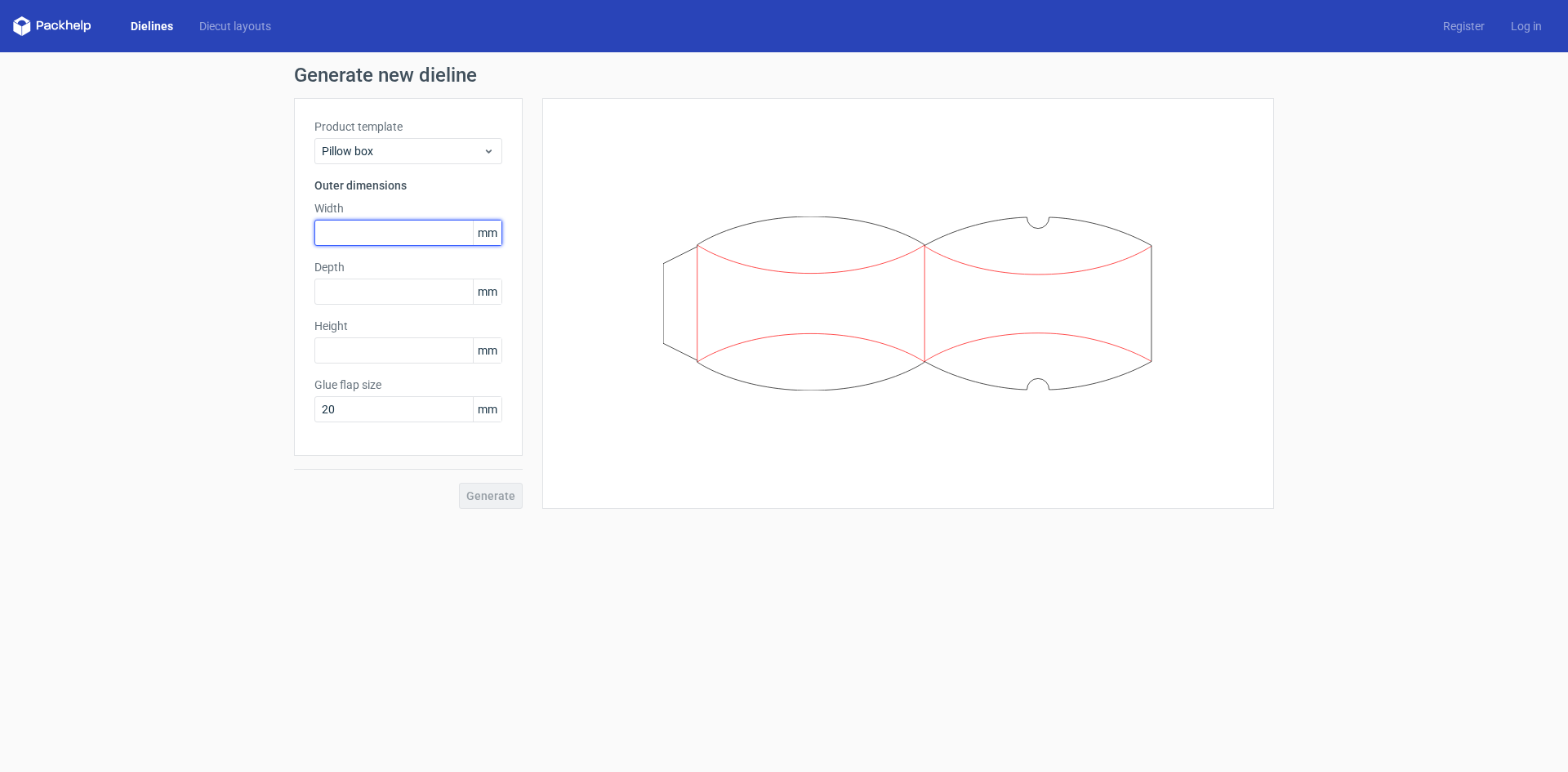
click at [407, 232] on input "text" at bounding box center [409, 233] width 188 height 26
click at [415, 164] on div "Product template Pillow box Outer dimensions Width mm Depth mm Height mm Glue f…" at bounding box center [408, 276] width 229 height 358
click at [415, 155] on span "Pillow box" at bounding box center [402, 151] width 161 height 17
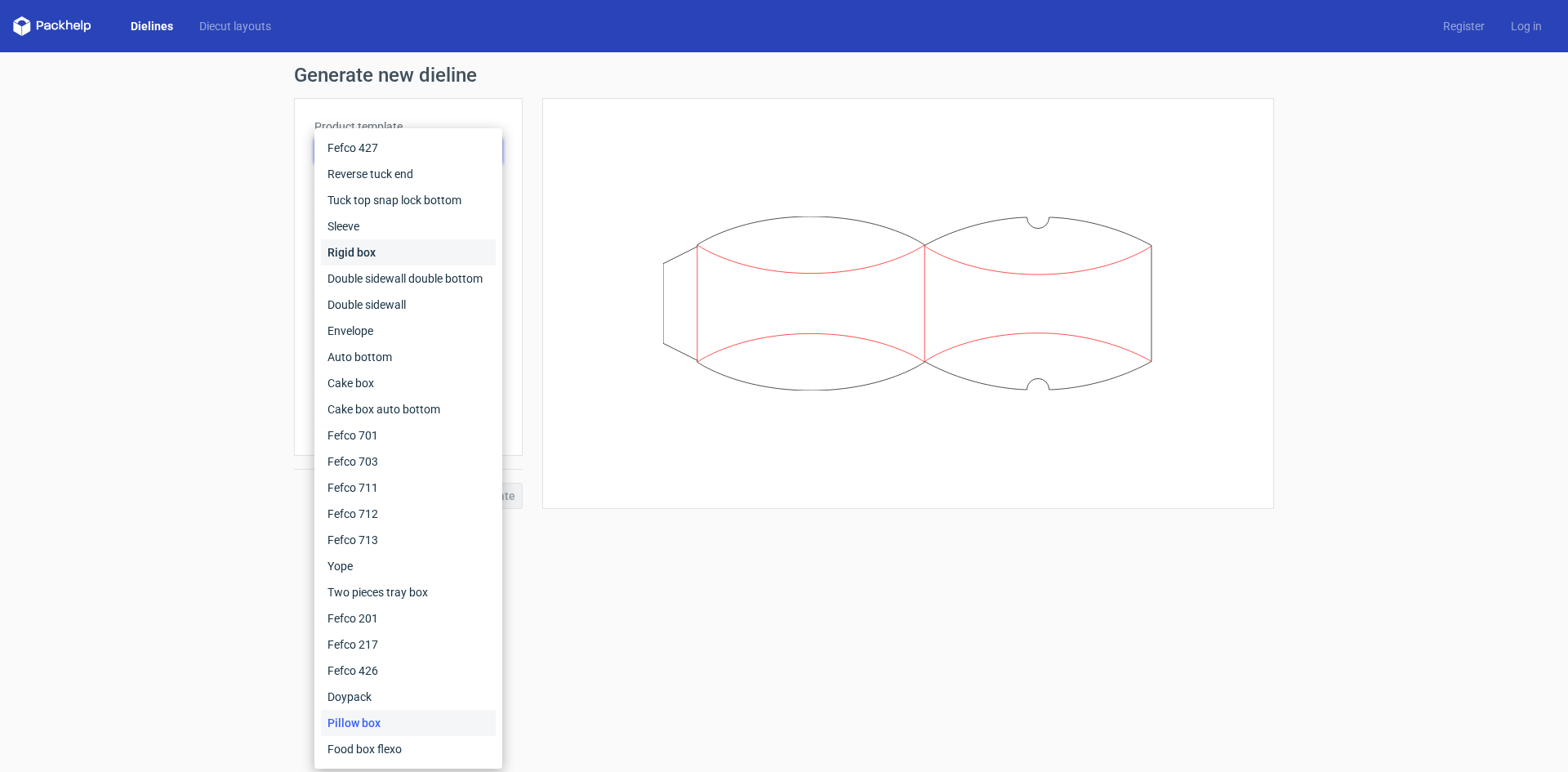
click at [373, 251] on div "Rigid box" at bounding box center [408, 252] width 175 height 26
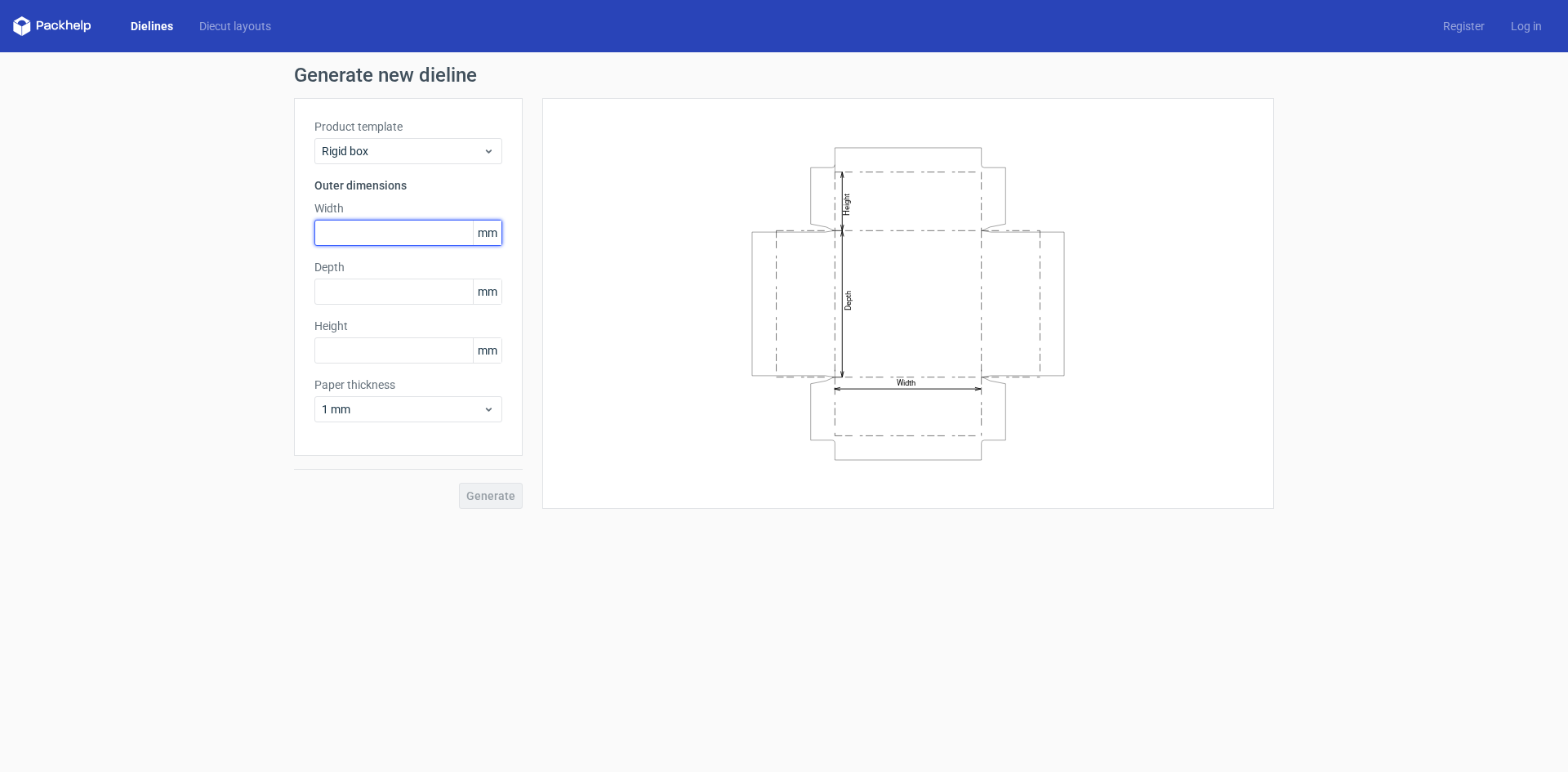
click at [369, 229] on input "text" at bounding box center [409, 233] width 188 height 26
type input "25"
click at [361, 292] on input "text" at bounding box center [409, 292] width 188 height 26
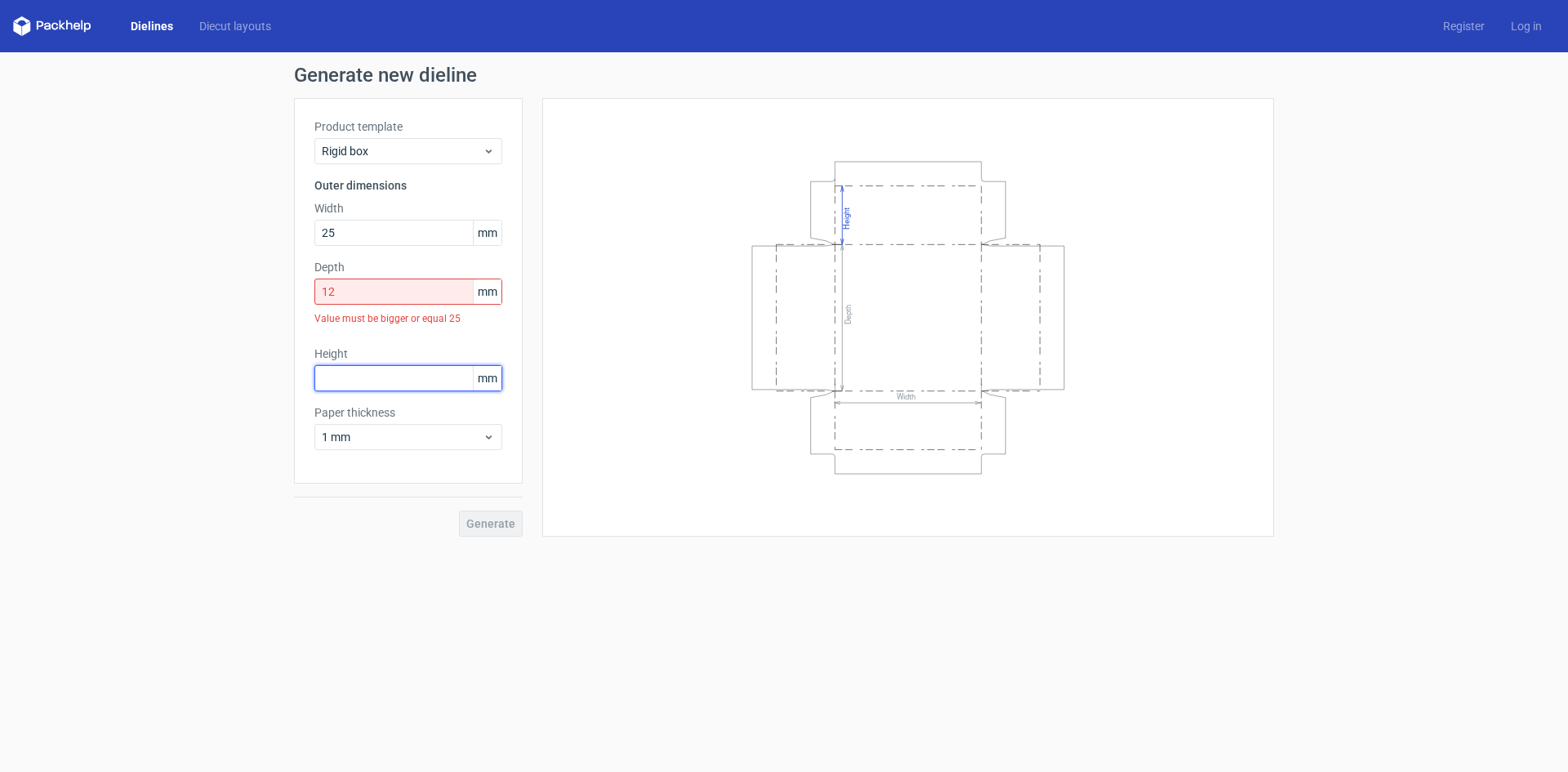
click at [354, 346] on div "Height mm" at bounding box center [409, 368] width 188 height 46
click at [354, 294] on input "12" at bounding box center [409, 292] width 188 height 26
drag, startPoint x: 354, startPoint y: 291, endPoint x: 260, endPoint y: 291, distance: 94.0
click at [260, 291] on div "Generate new dieline Product template Rigid box Outer dimensions Width 25 mm De…" at bounding box center [784, 301] width 1568 height 498
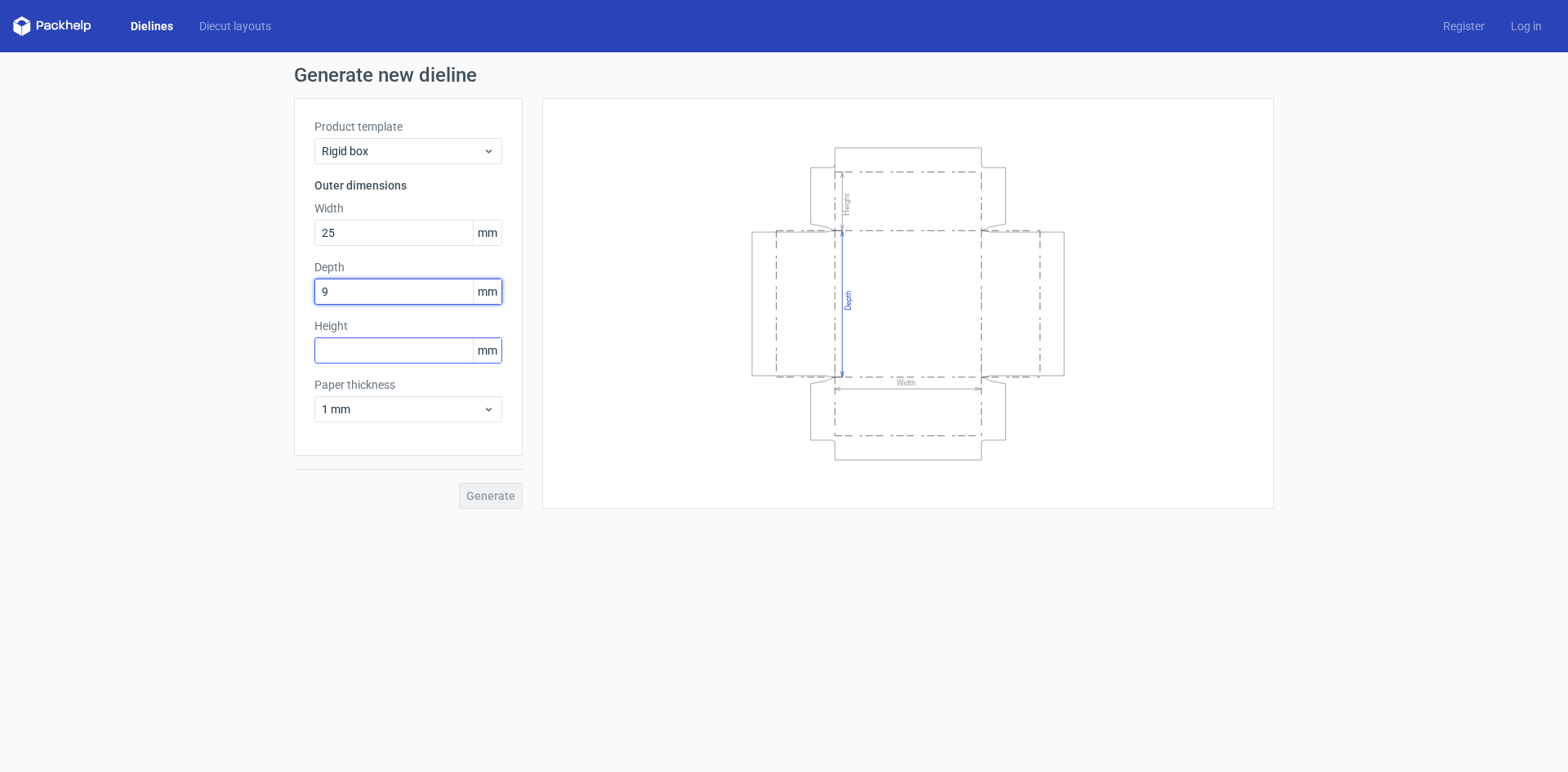
type input "9"
click at [324, 346] on div "Height mm" at bounding box center [409, 340] width 188 height 46
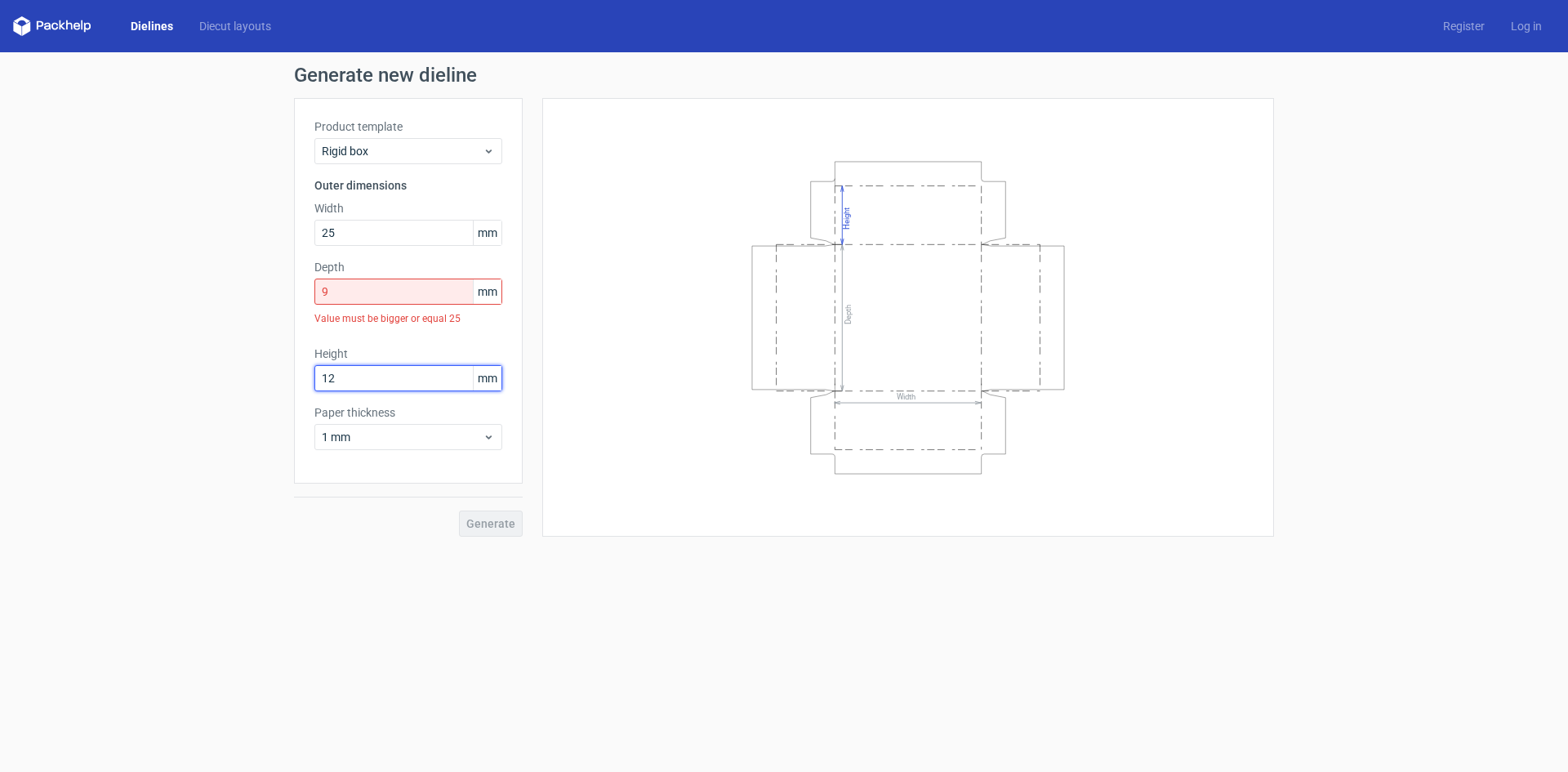
type input "12"
click at [615, 317] on div "Width Depth Height" at bounding box center [908, 317] width 691 height 397
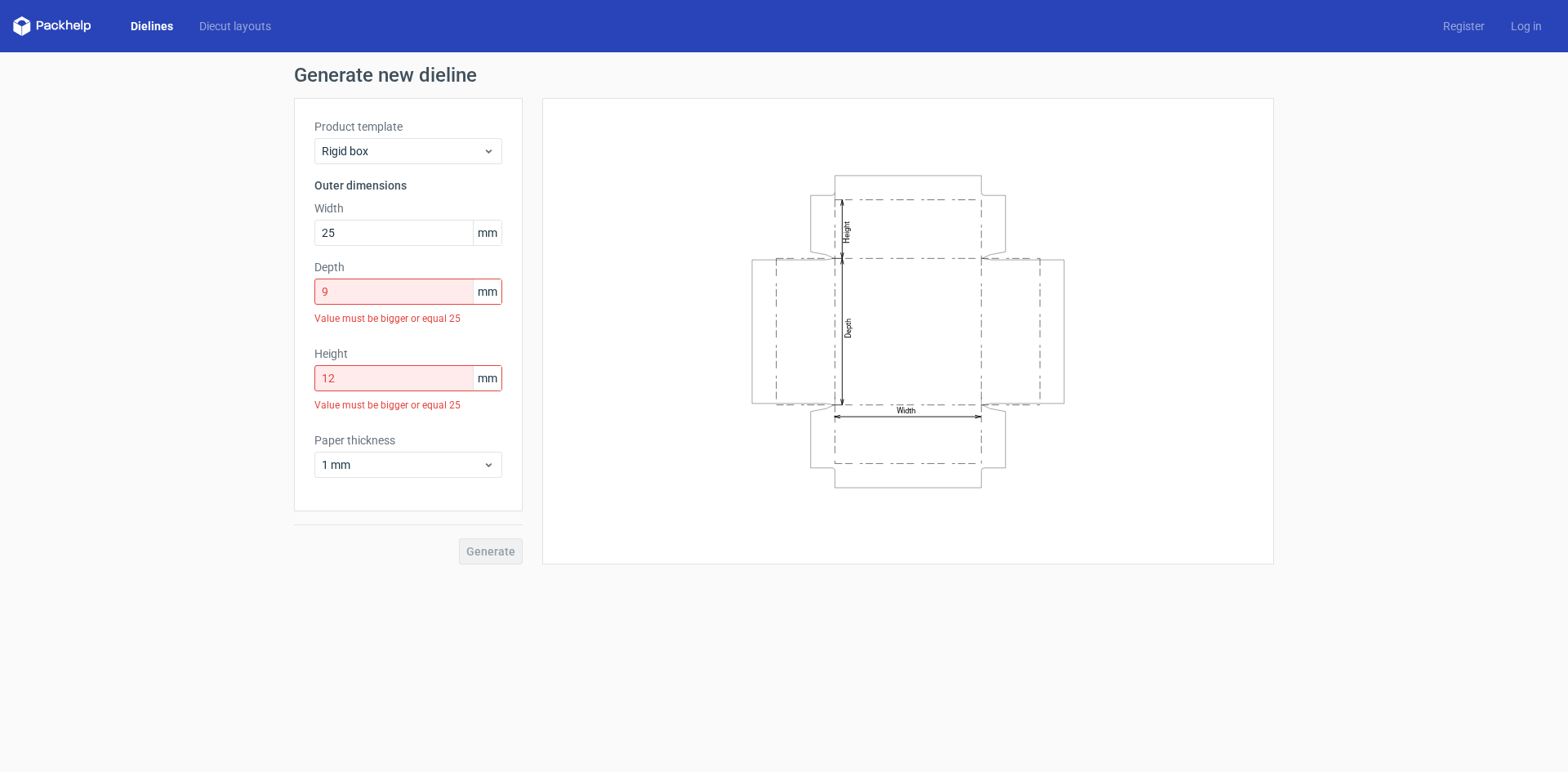
click at [455, 166] on div "Product template Rigid box Outer dimensions Width 25 mm Depth 9 mm Value must b…" at bounding box center [408, 304] width 229 height 413
click at [449, 143] on span "Rigid box" at bounding box center [402, 151] width 161 height 17
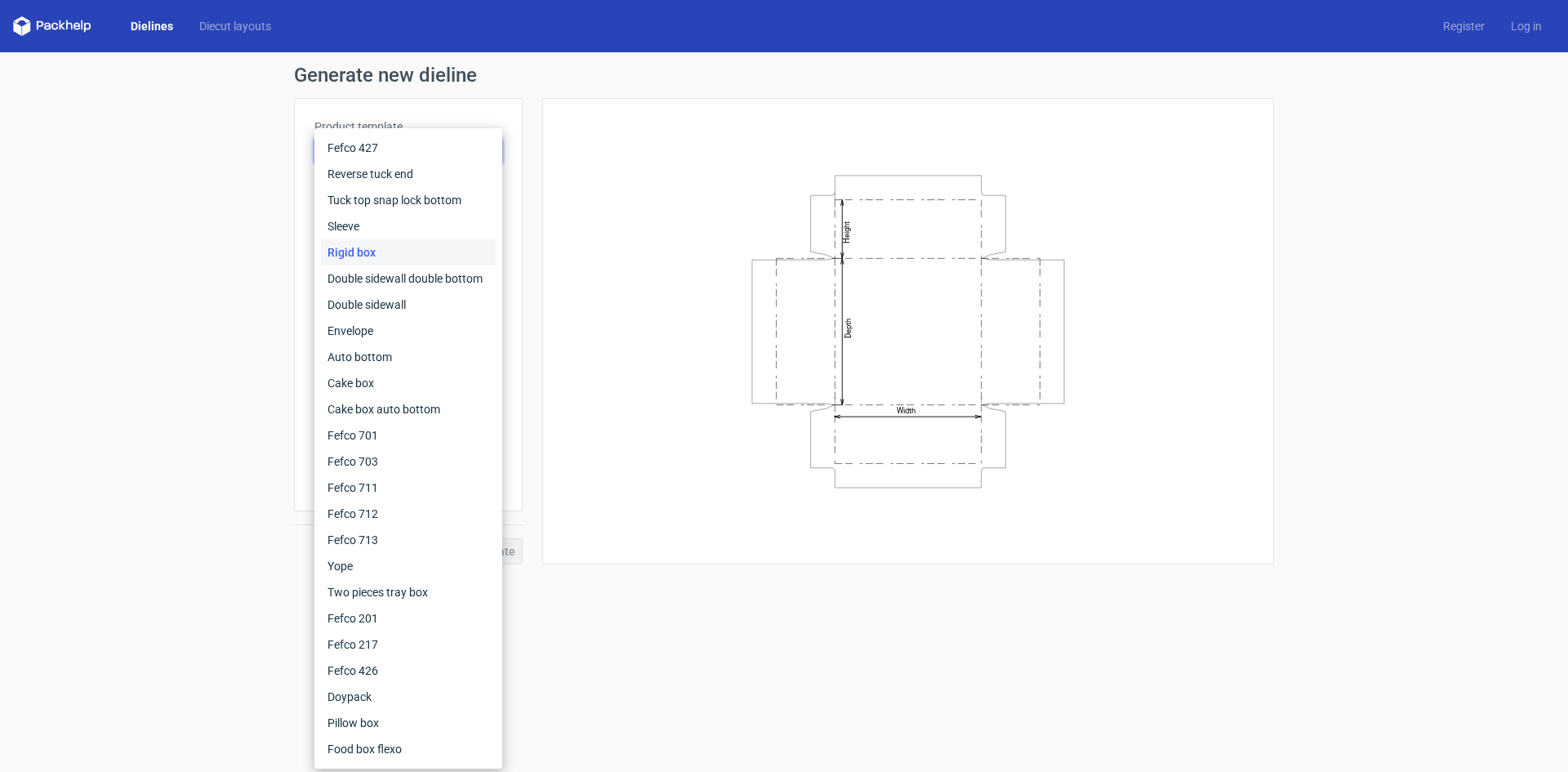
click at [626, 613] on form "Generate new dieline Product template Rigid box Outer dimensions Width 25 mm De…" at bounding box center [784, 411] width 1568 height 719
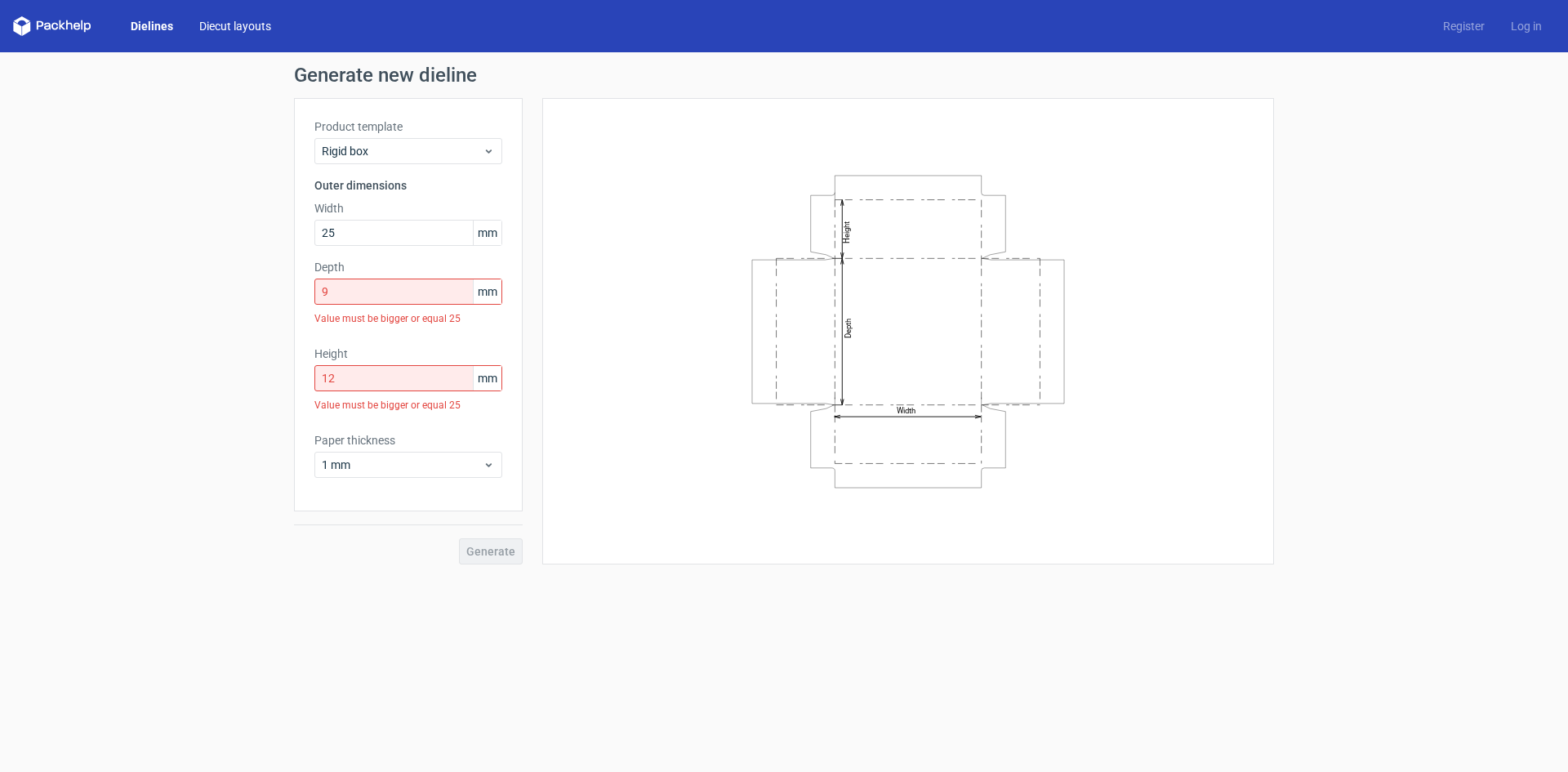
click at [222, 25] on link "Diecut layouts" at bounding box center [235, 25] width 98 height 17
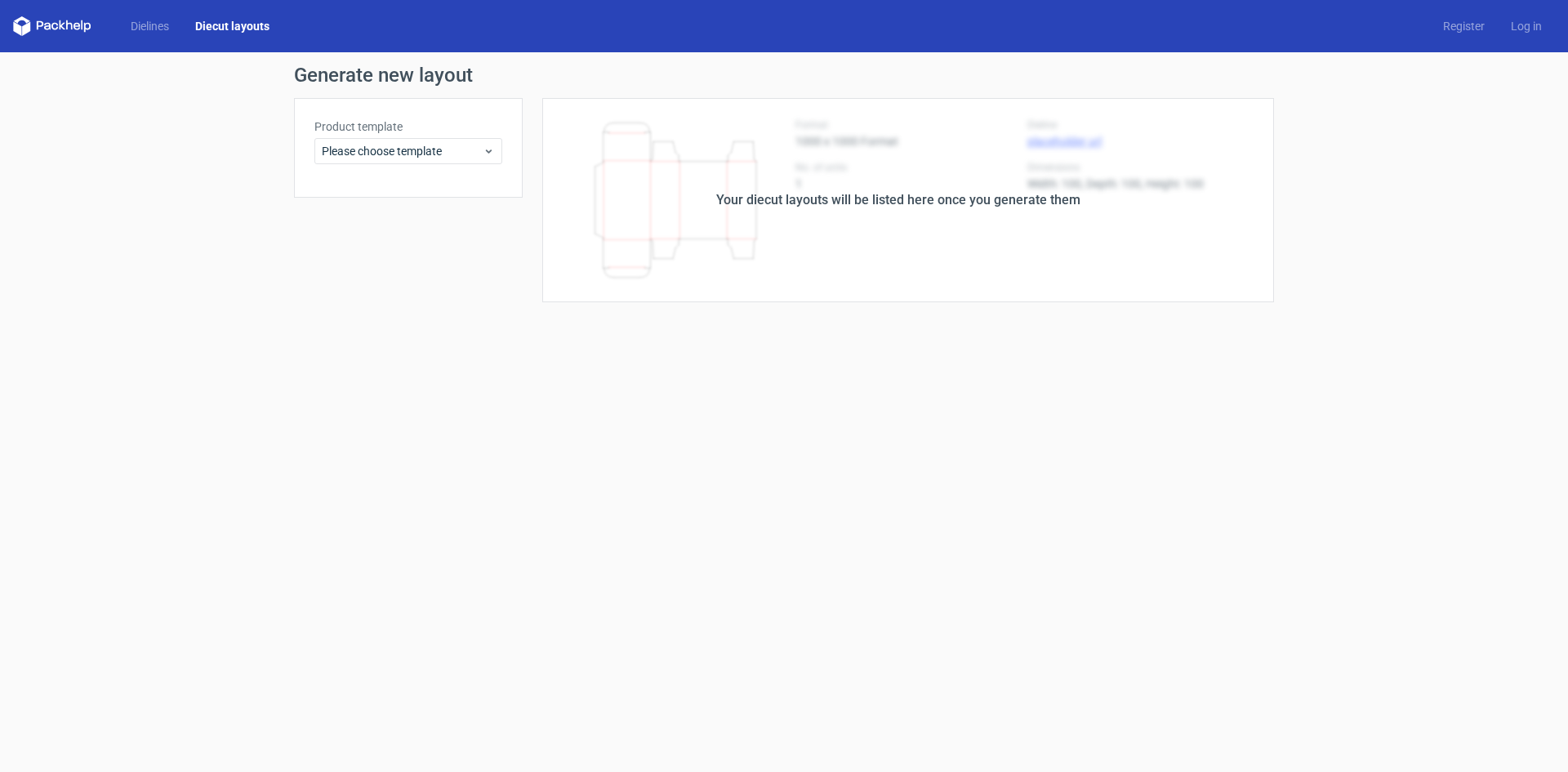
click at [802, 226] on div "Your diecut layouts will be listed here once you generate them" at bounding box center [898, 200] width 751 height 204
click at [793, 202] on div "Your diecut layouts will be listed here once you generate them" at bounding box center [899, 200] width 364 height 19
click at [442, 159] on div "Please choose template" at bounding box center [409, 151] width 188 height 26
